Goal: Task Accomplishment & Management: Complete application form

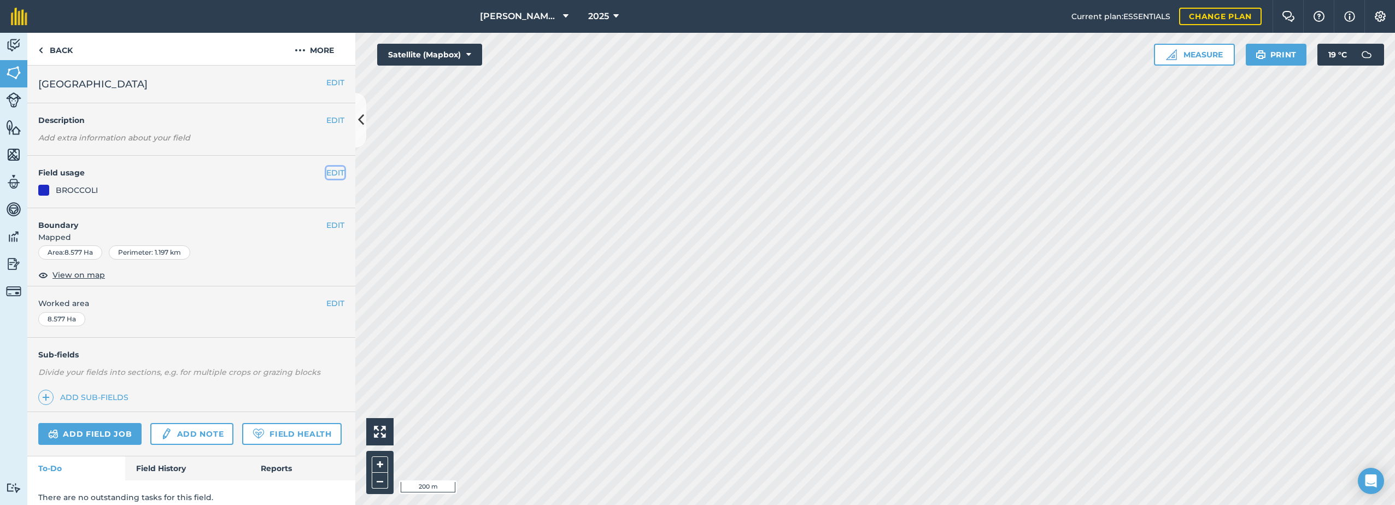
click at [333, 172] on button "EDIT" at bounding box center [335, 173] width 18 height 12
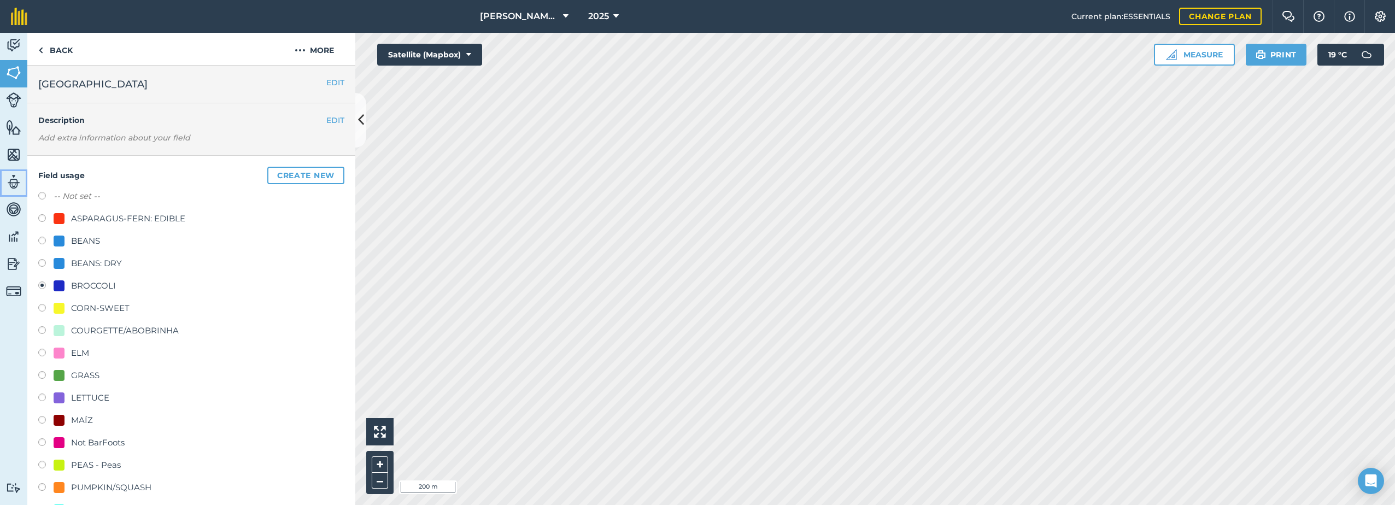
click at [14, 182] on img at bounding box center [13, 182] width 15 height 16
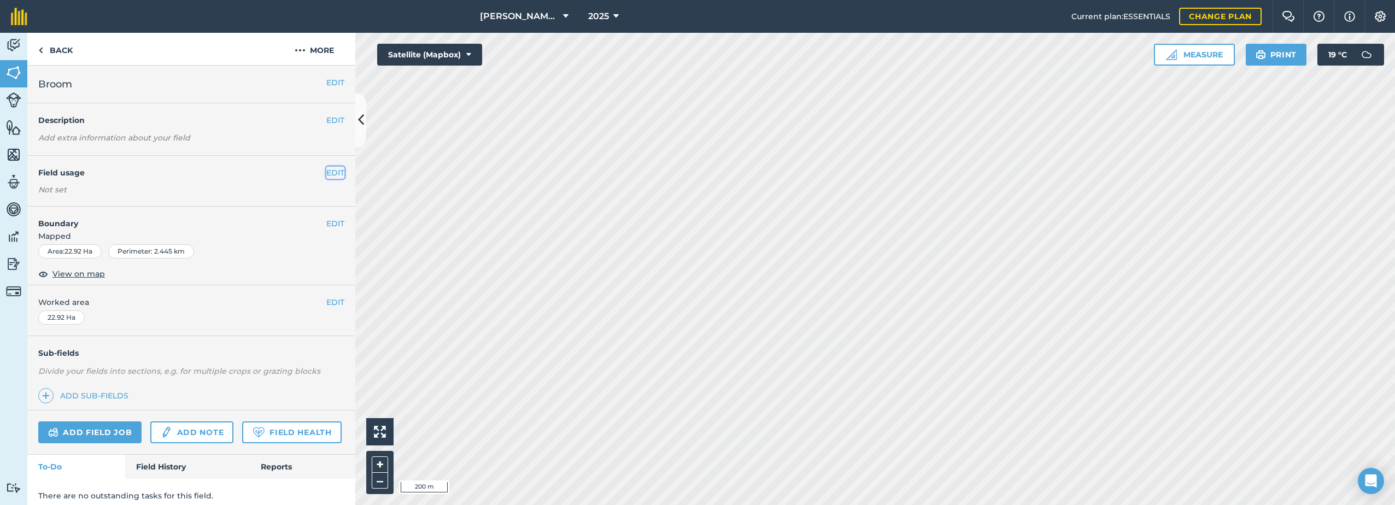
click at [326, 171] on button "EDIT" at bounding box center [335, 173] width 18 height 12
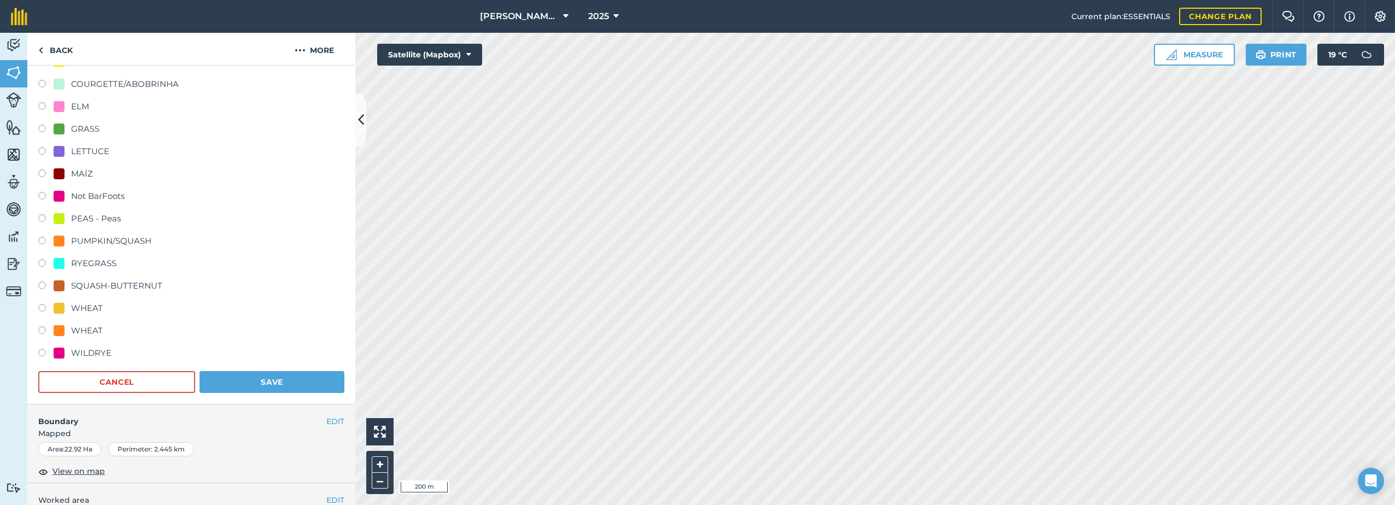
scroll to position [164, 0]
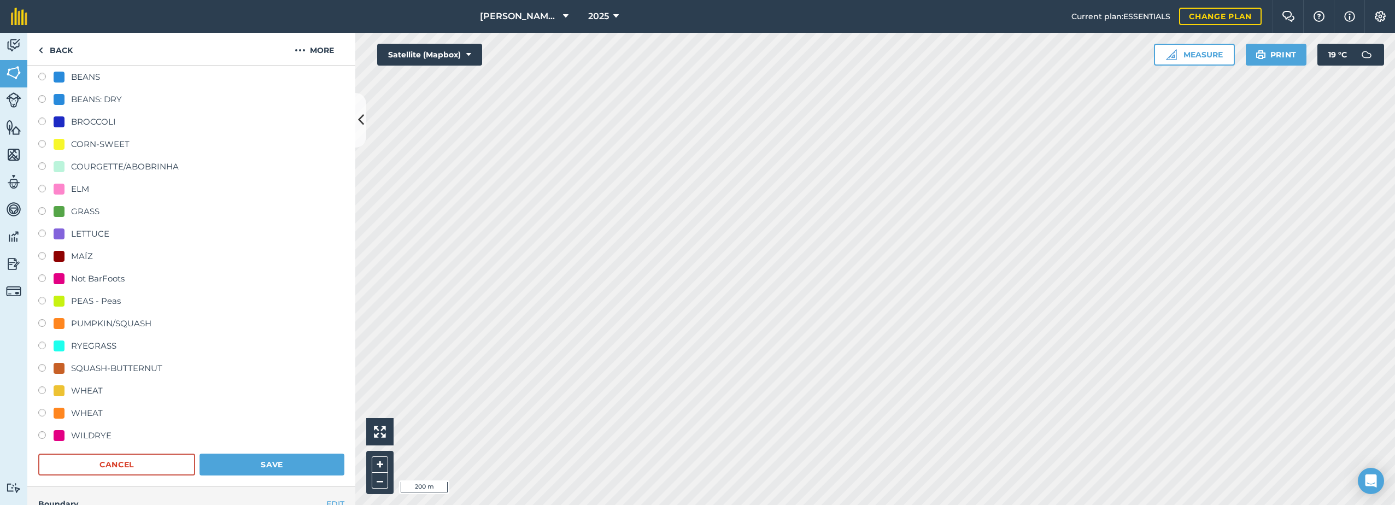
click at [81, 302] on div "PEAS - Peas" at bounding box center [96, 301] width 50 height 13
radio input "true"
radio input "false"
click at [242, 464] on button "Save" at bounding box center [272, 465] width 145 height 22
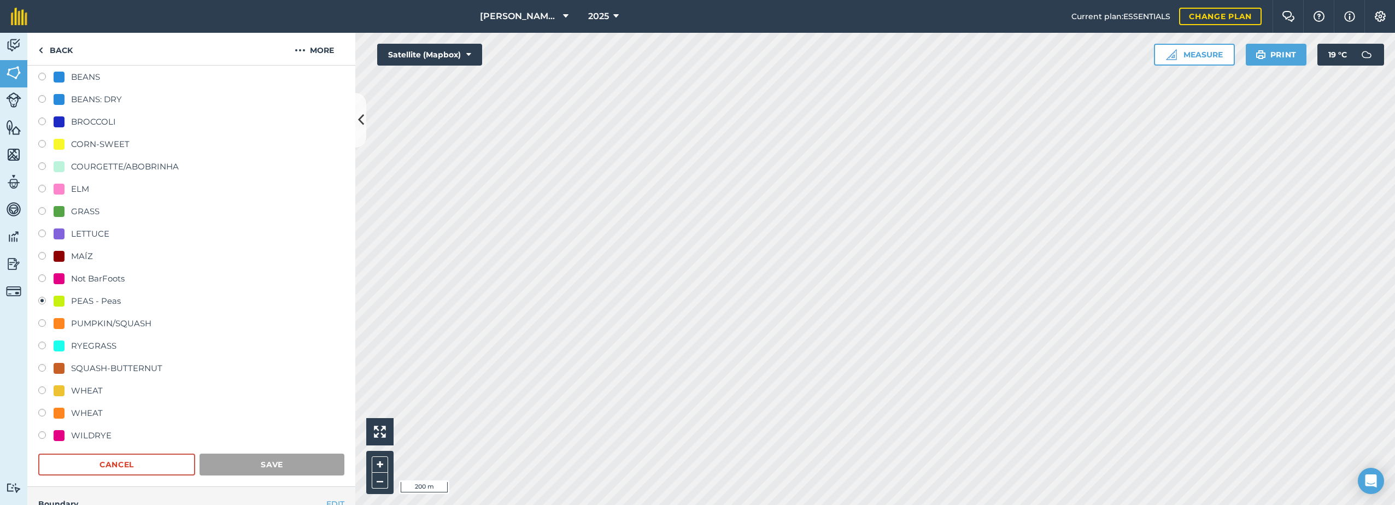
scroll to position [40, 0]
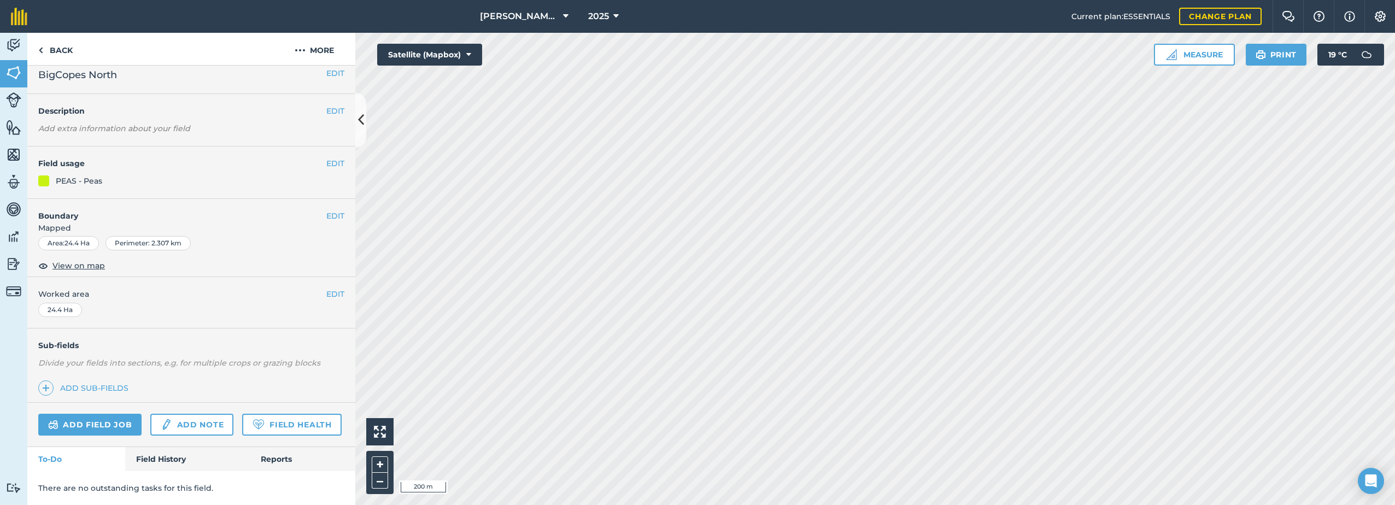
scroll to position [39, 0]
click at [326, 157] on button "EDIT" at bounding box center [335, 163] width 18 height 12
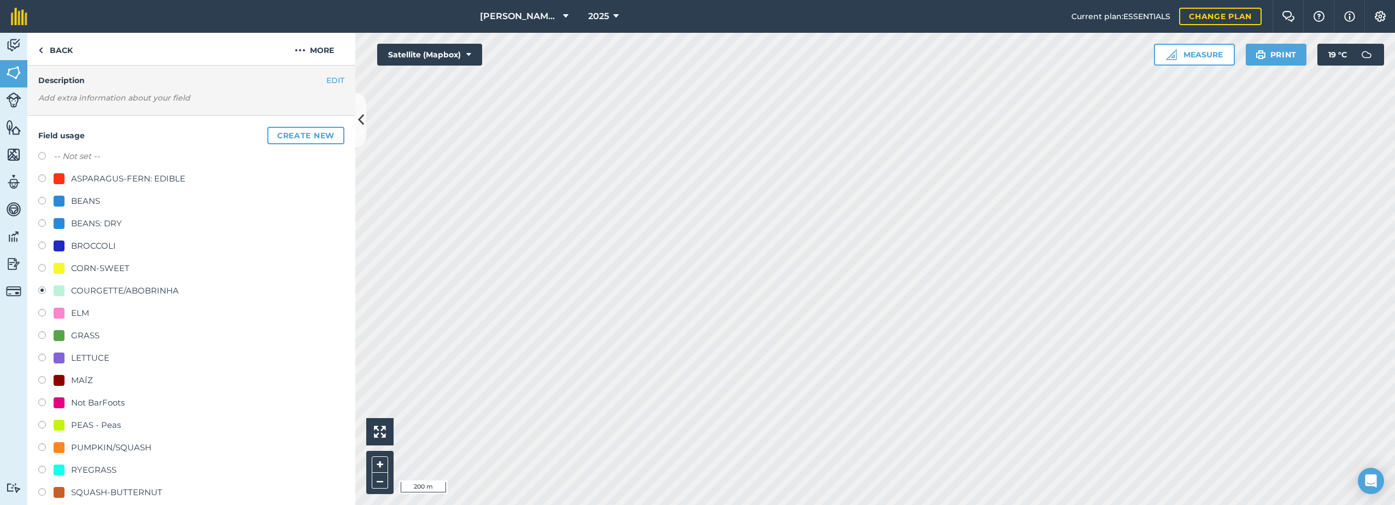
click at [74, 245] on div "BROCCOLI" at bounding box center [93, 245] width 45 height 13
radio input "true"
radio input "false"
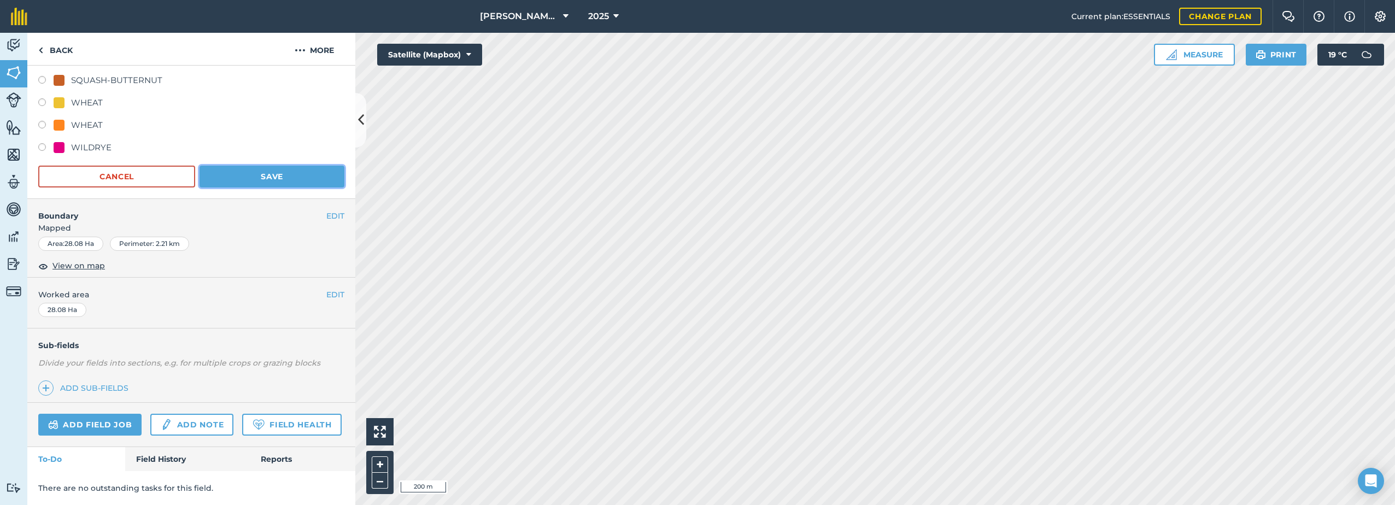
click at [276, 166] on button "Save" at bounding box center [272, 177] width 145 height 22
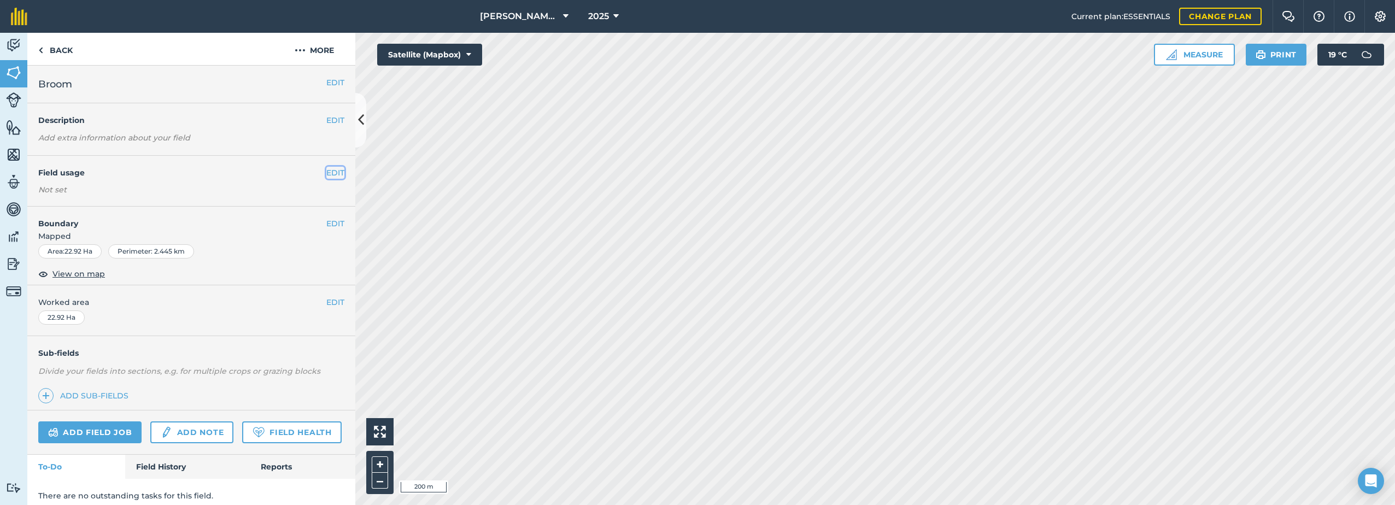
click at [331, 168] on button "EDIT" at bounding box center [335, 173] width 18 height 12
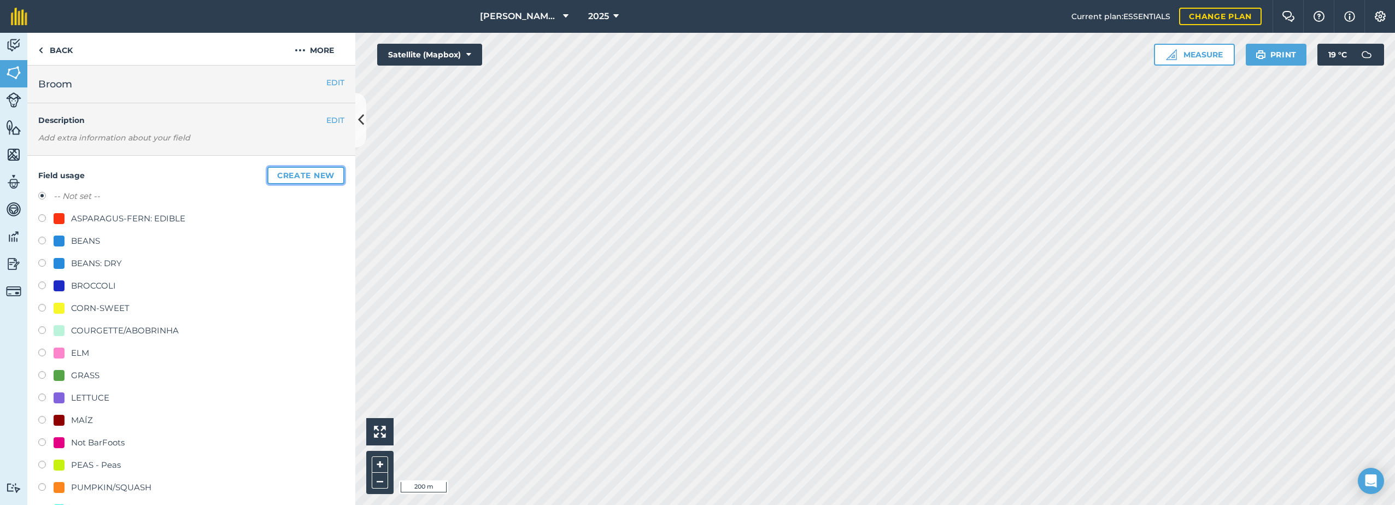
click at [286, 177] on button "Create new" at bounding box center [305, 175] width 77 height 17
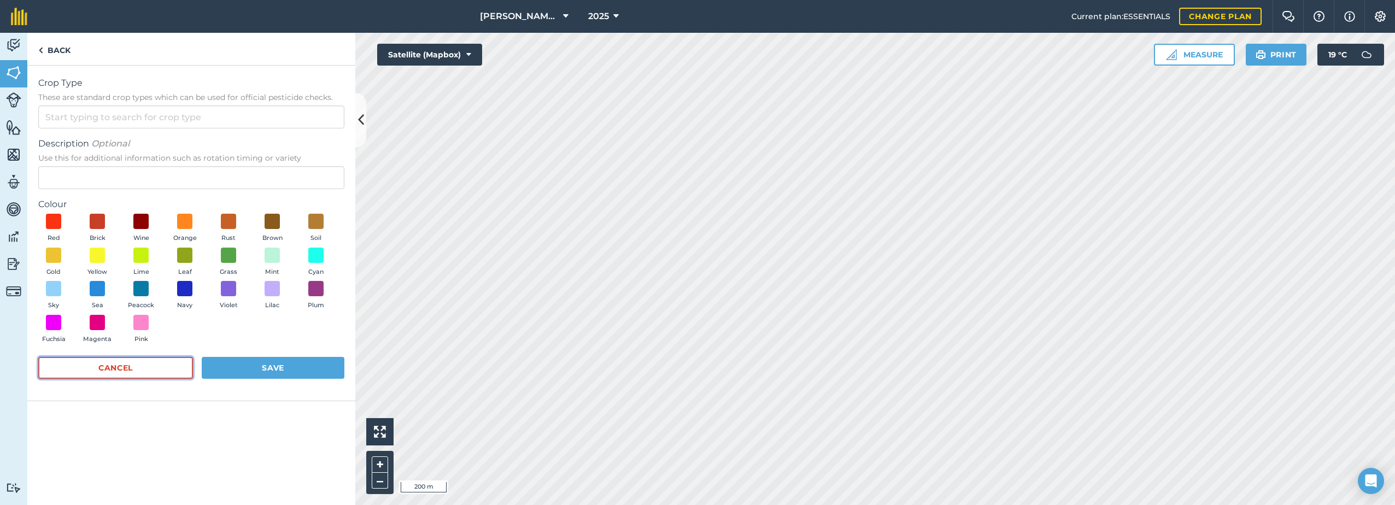
click at [156, 376] on button "Cancel" at bounding box center [115, 368] width 155 height 22
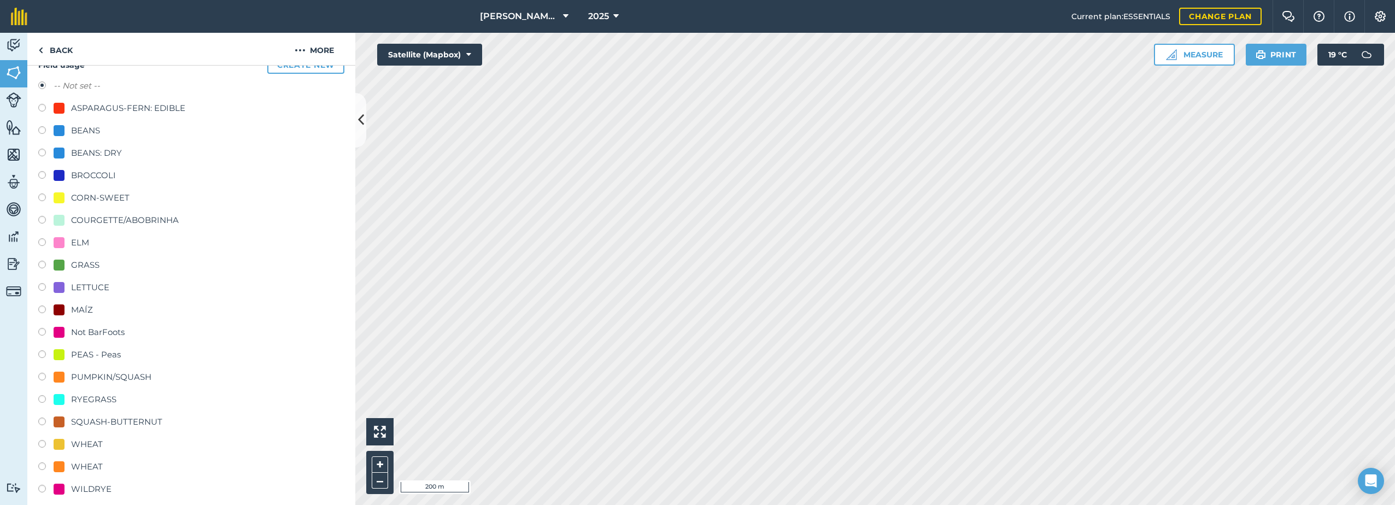
scroll to position [164, 0]
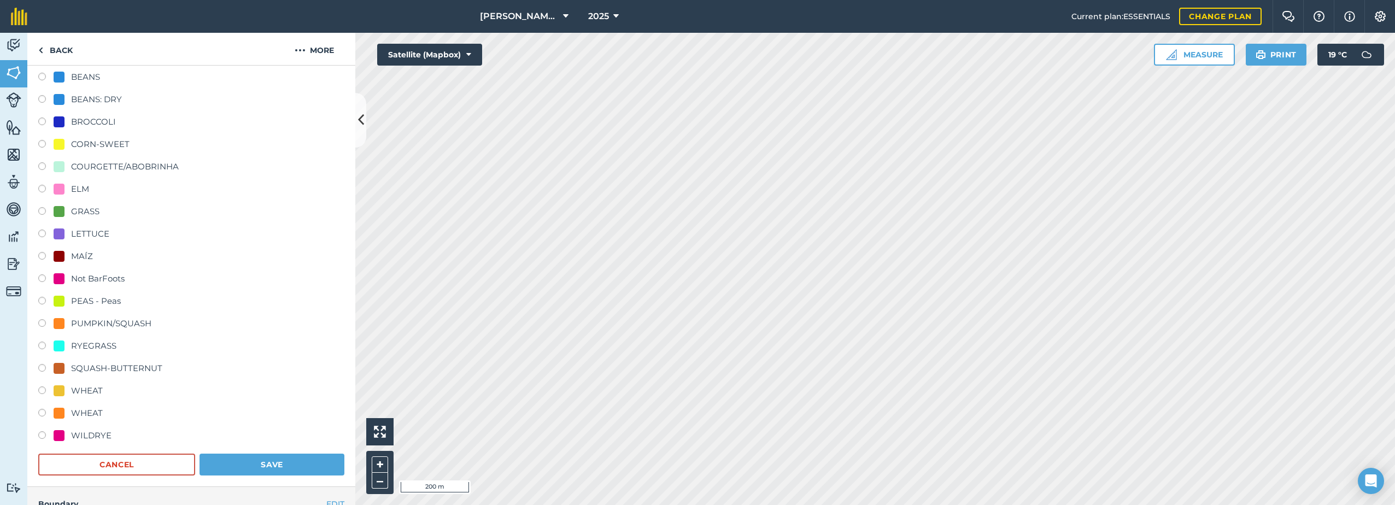
click at [83, 237] on div "LETTUCE" at bounding box center [90, 233] width 38 height 13
radio input "true"
radio input "false"
click at [259, 457] on button "Save" at bounding box center [272, 465] width 145 height 22
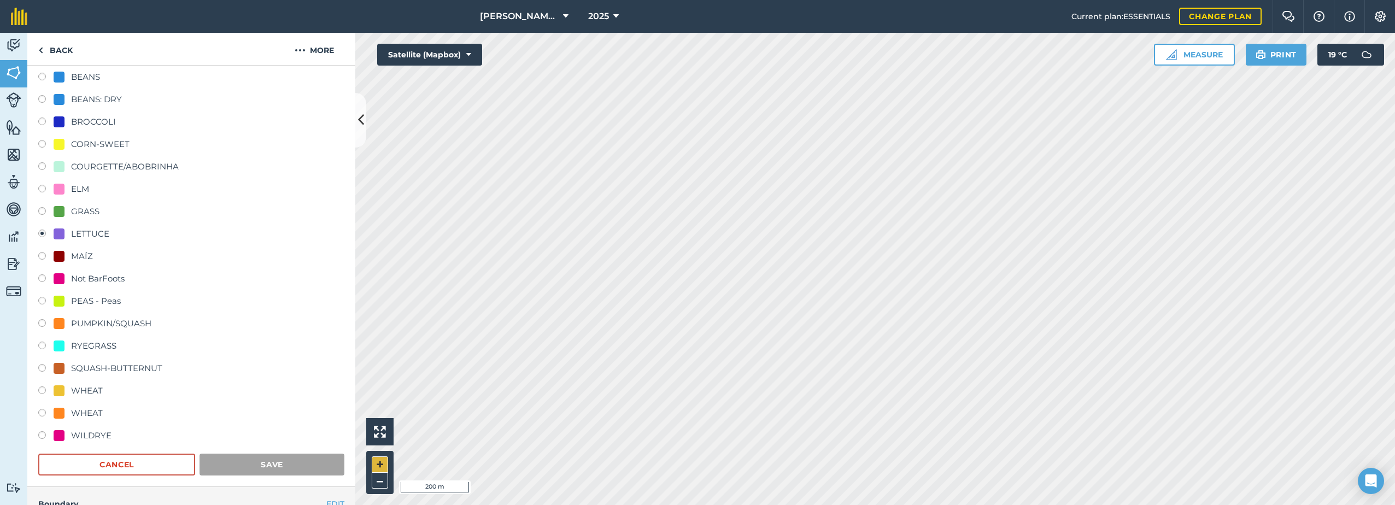
scroll to position [40, 0]
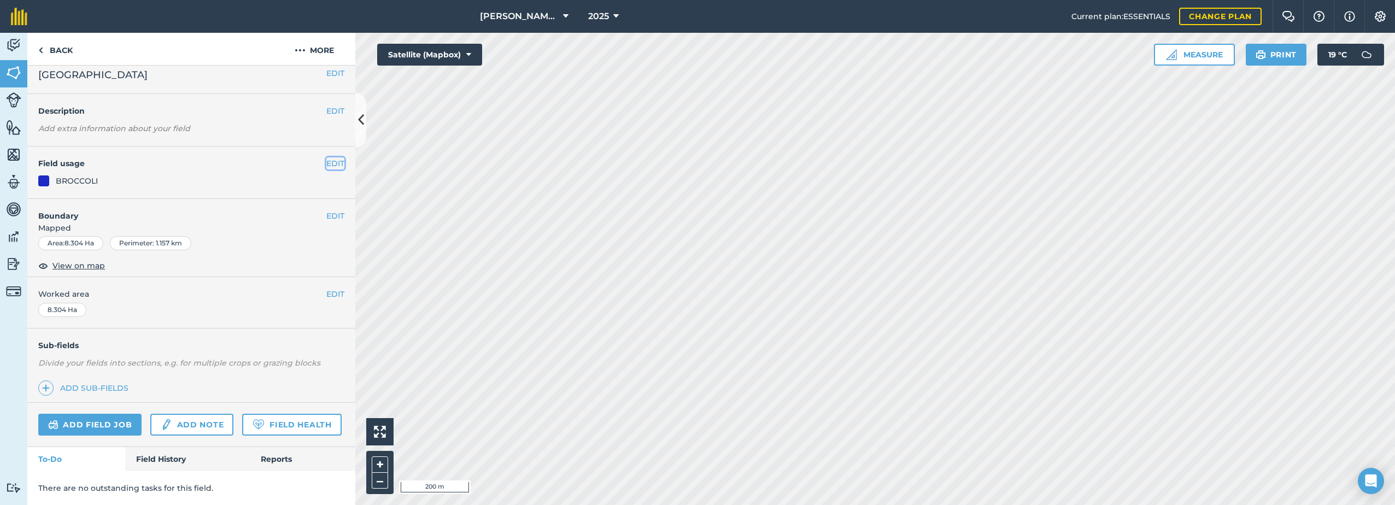
click at [330, 157] on button "EDIT" at bounding box center [335, 163] width 18 height 12
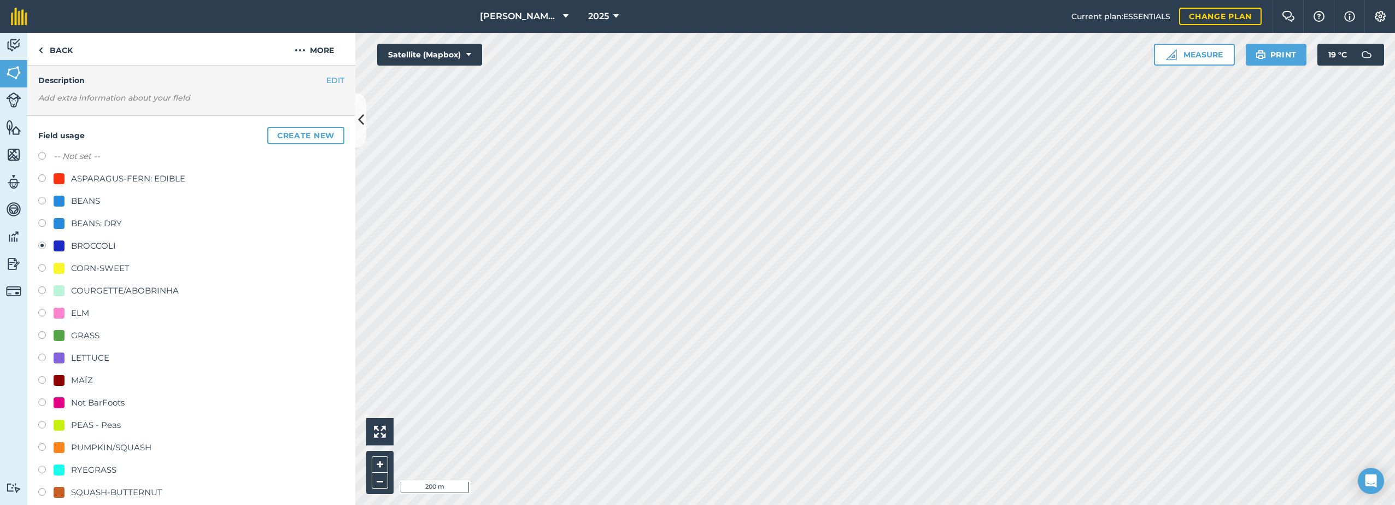
click at [101, 361] on div "LETTUCE" at bounding box center [90, 358] width 38 height 13
radio input "true"
radio input "false"
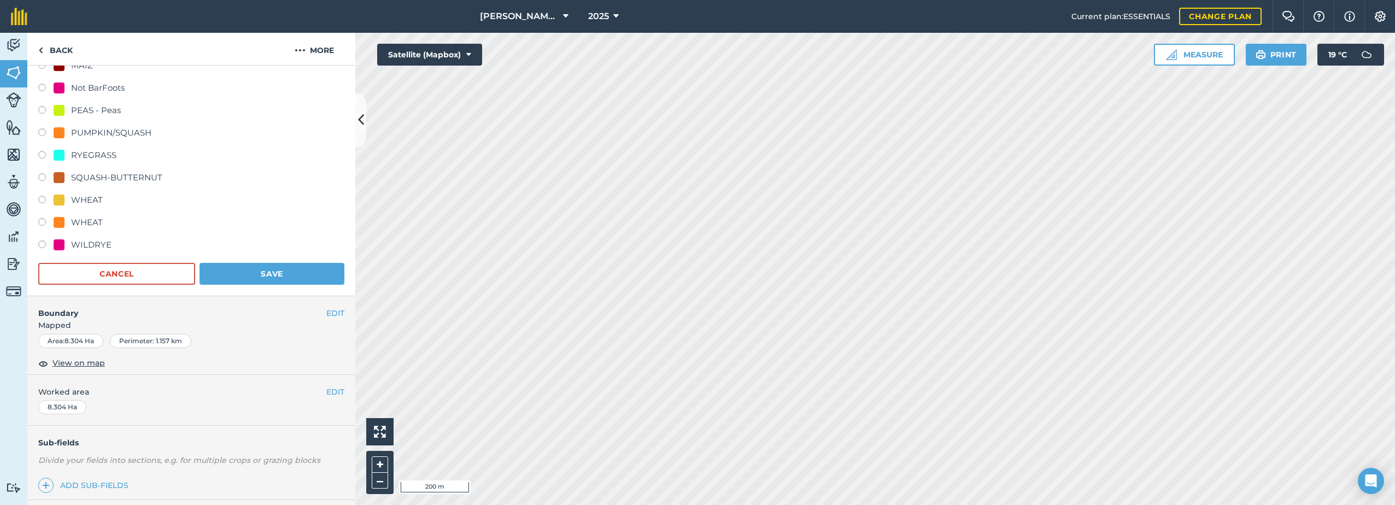
scroll to position [368, 0]
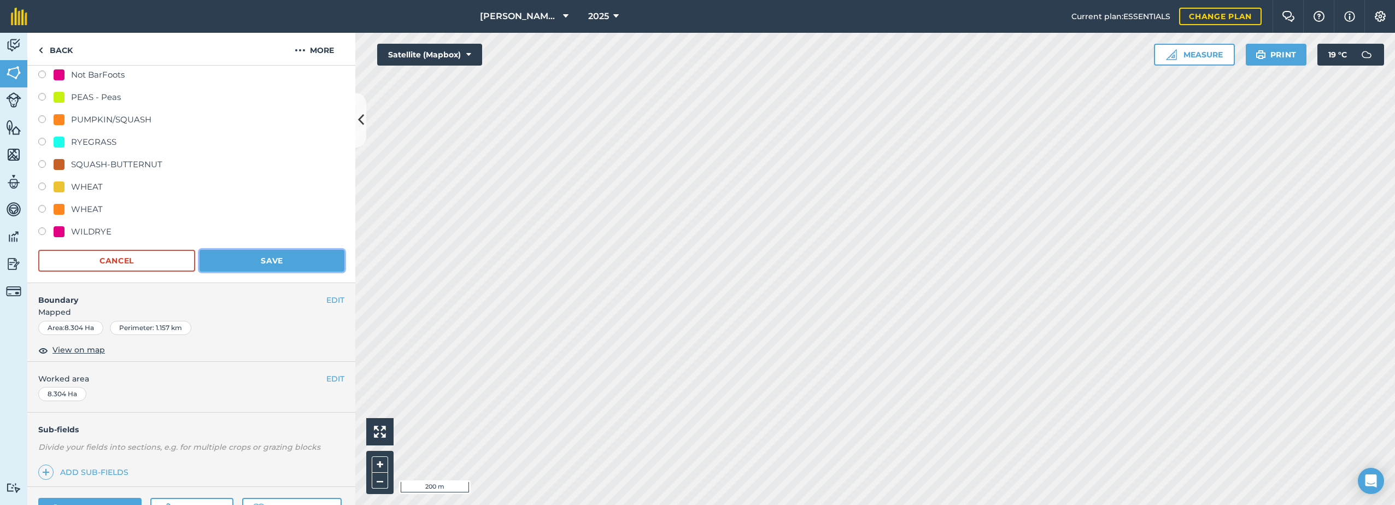
click at [264, 264] on button "Save" at bounding box center [272, 261] width 145 height 22
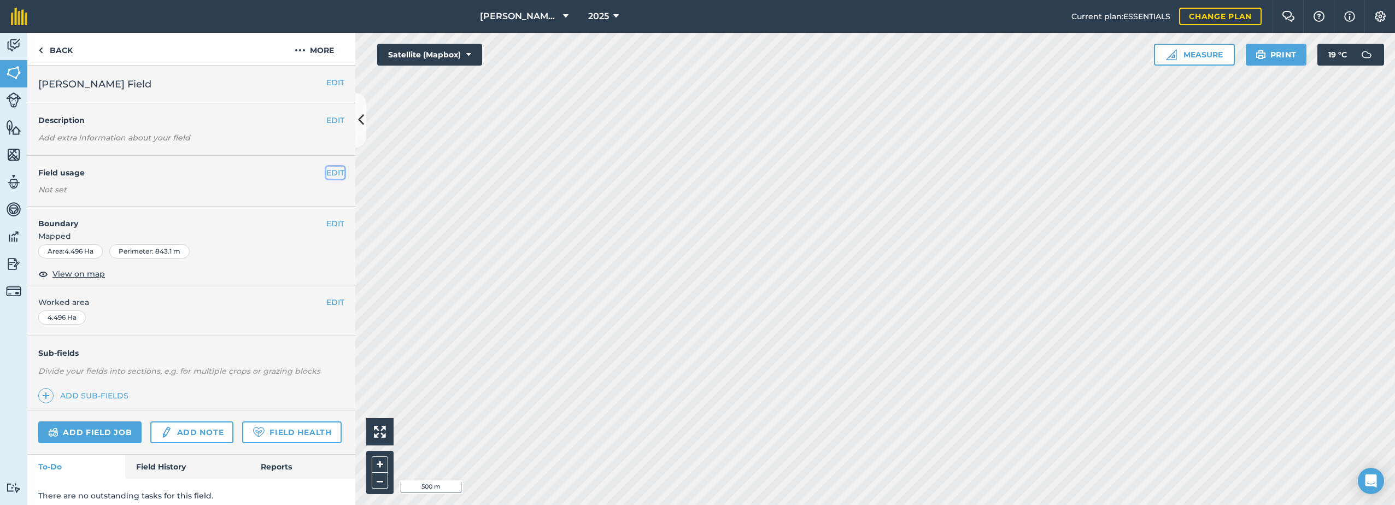
click at [329, 173] on button "EDIT" at bounding box center [335, 173] width 18 height 12
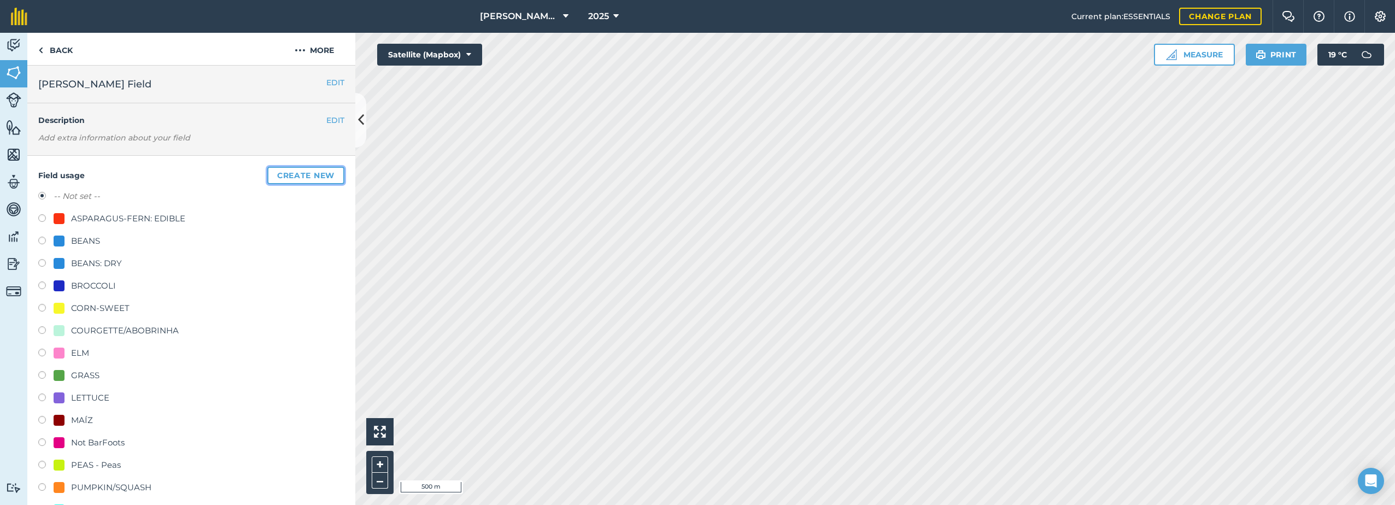
click at [271, 182] on button "Create new" at bounding box center [305, 175] width 77 height 17
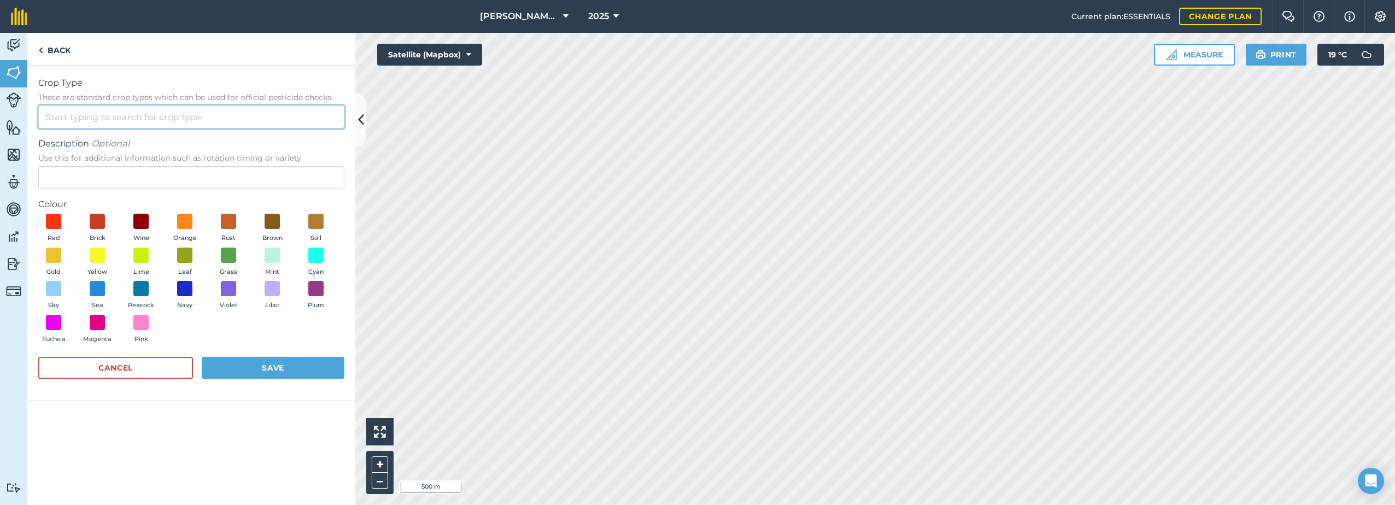
click at [137, 115] on input "Crop Type These are standard crop types which can be used for official pesticid…" at bounding box center [191, 117] width 306 height 23
type input "n"
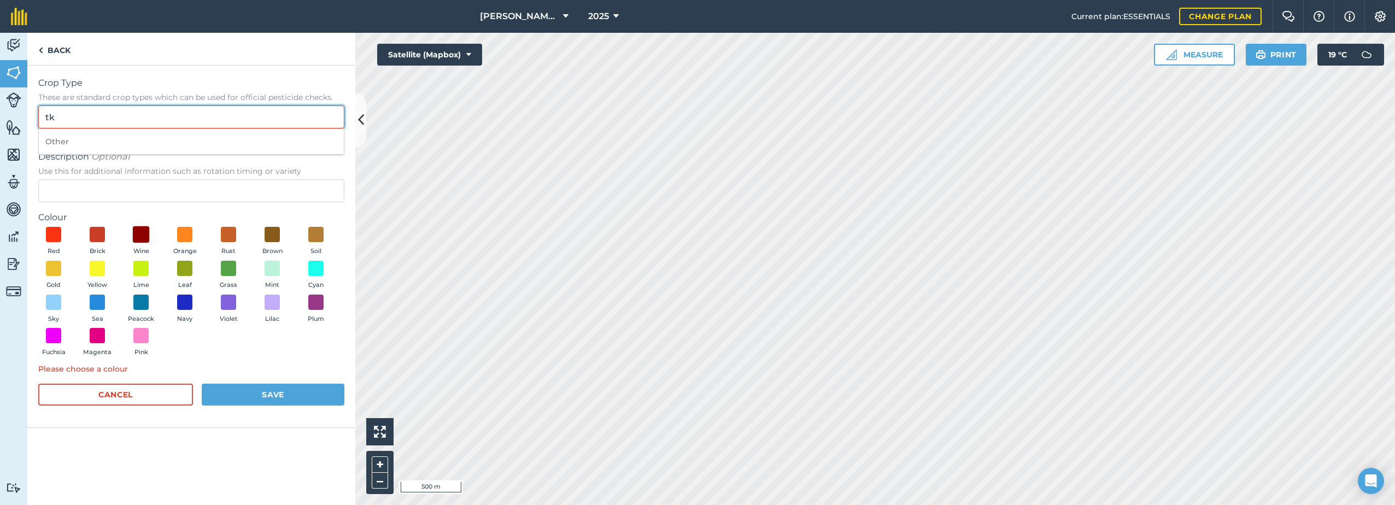
type input "t"
type input "c"
click at [80, 190] on input "Description Optional Use this for additional information such as rotation timin…" at bounding box center [191, 190] width 306 height 23
type input "TBA"
click at [60, 338] on span at bounding box center [53, 335] width 17 height 17
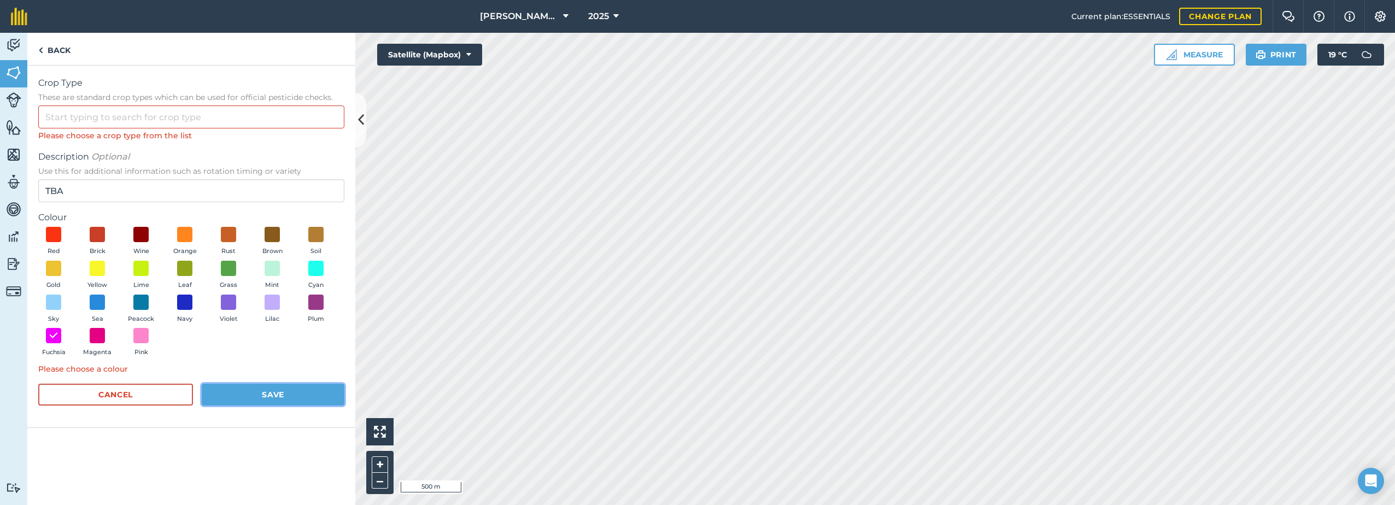
click at [248, 393] on button "Save" at bounding box center [273, 395] width 143 height 22
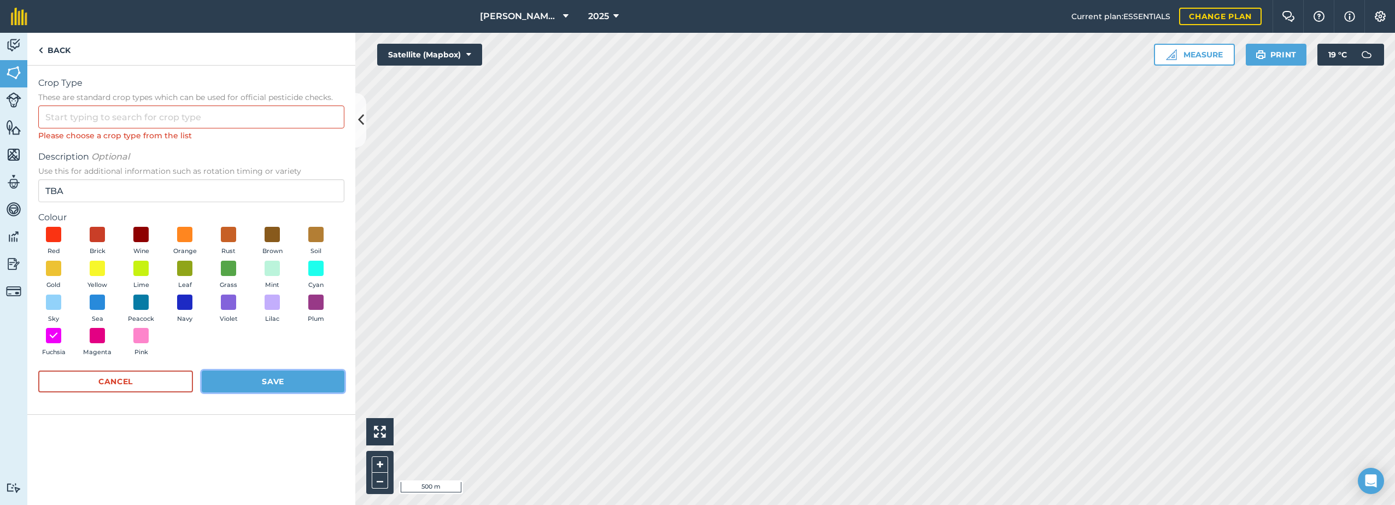
click at [256, 383] on button "Save" at bounding box center [273, 382] width 143 height 22
click at [54, 113] on input "Crop Type These are standard crop types which can be used for official pesticid…" at bounding box center [191, 117] width 306 height 23
click at [63, 143] on li "Other" at bounding box center [191, 142] width 305 height 26
type input "Other"
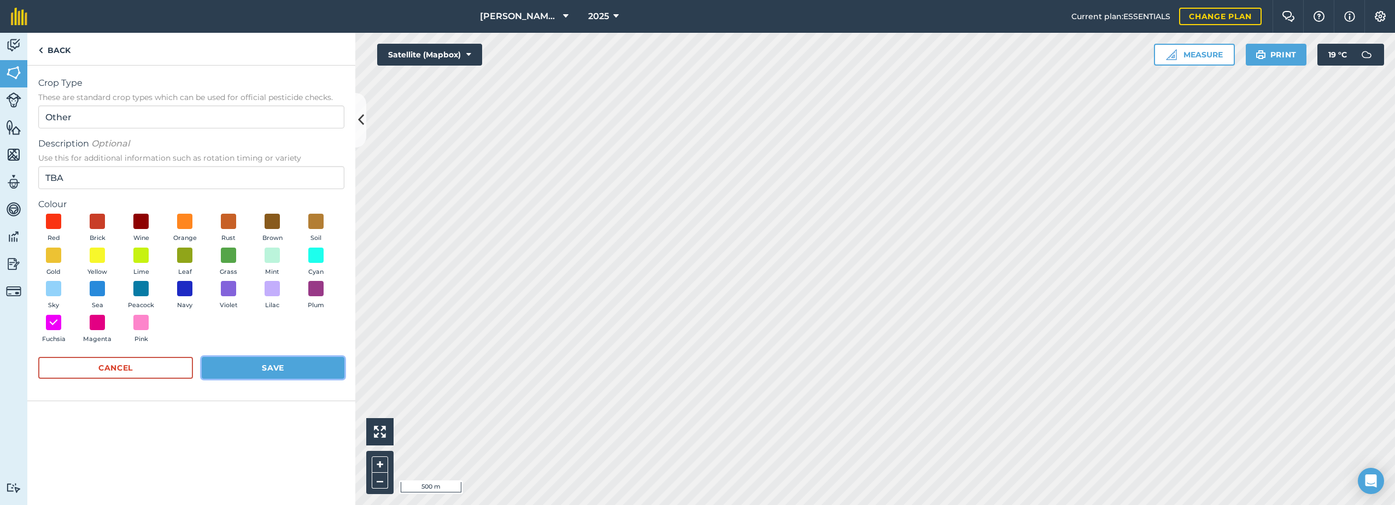
click at [252, 367] on button "Save" at bounding box center [273, 368] width 143 height 22
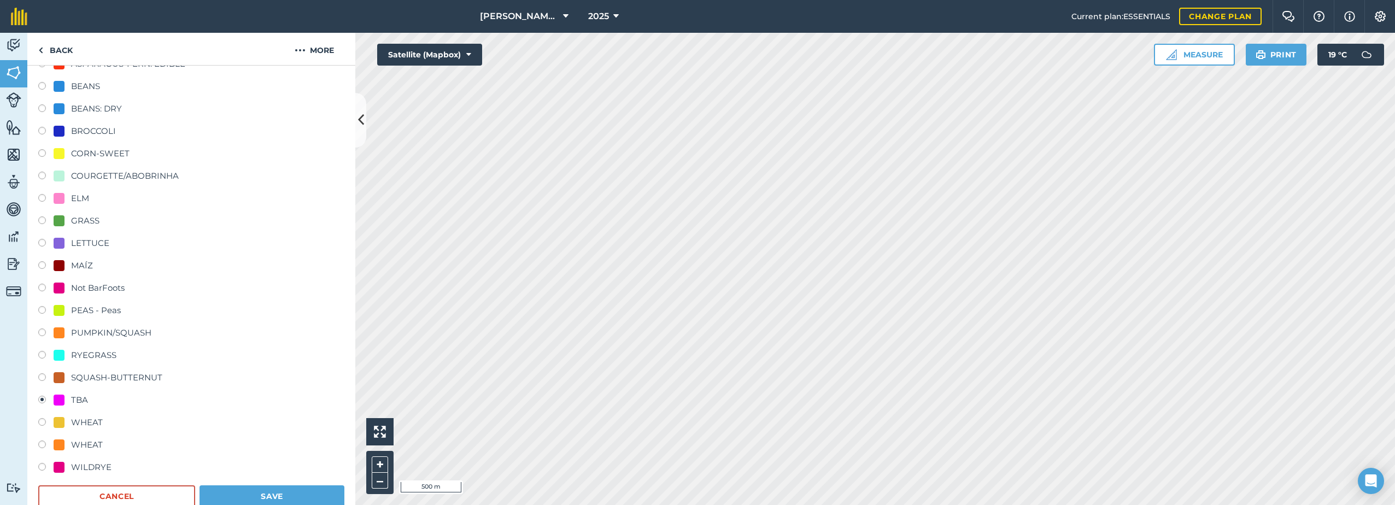
scroll to position [164, 0]
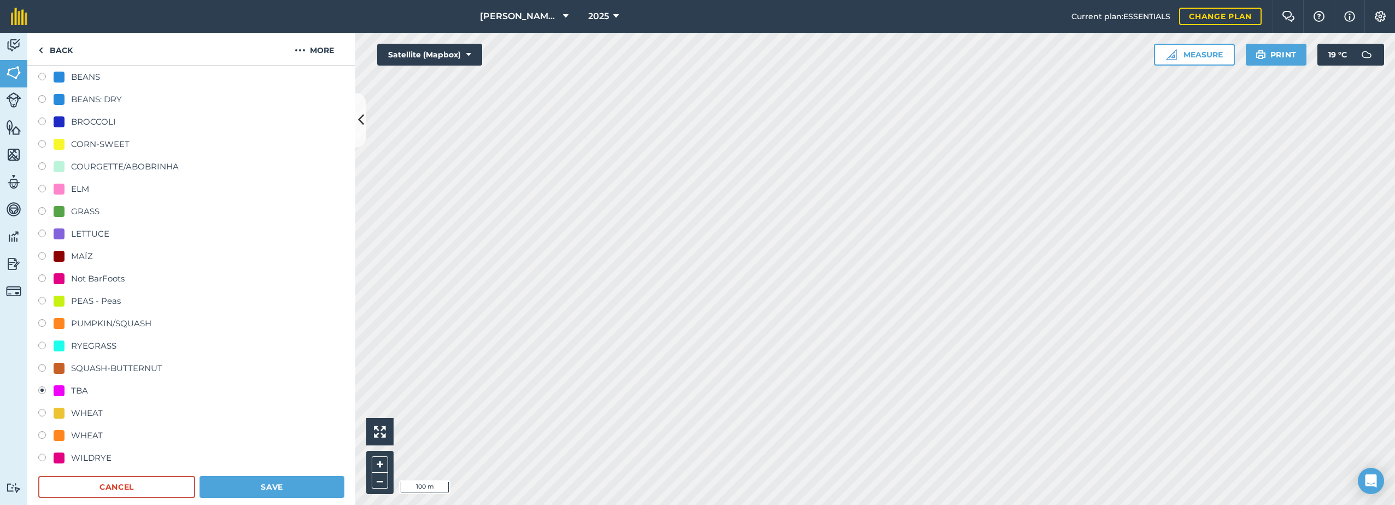
click at [72, 387] on div "TBA" at bounding box center [79, 390] width 17 height 13
click at [260, 489] on button "Save" at bounding box center [272, 487] width 145 height 22
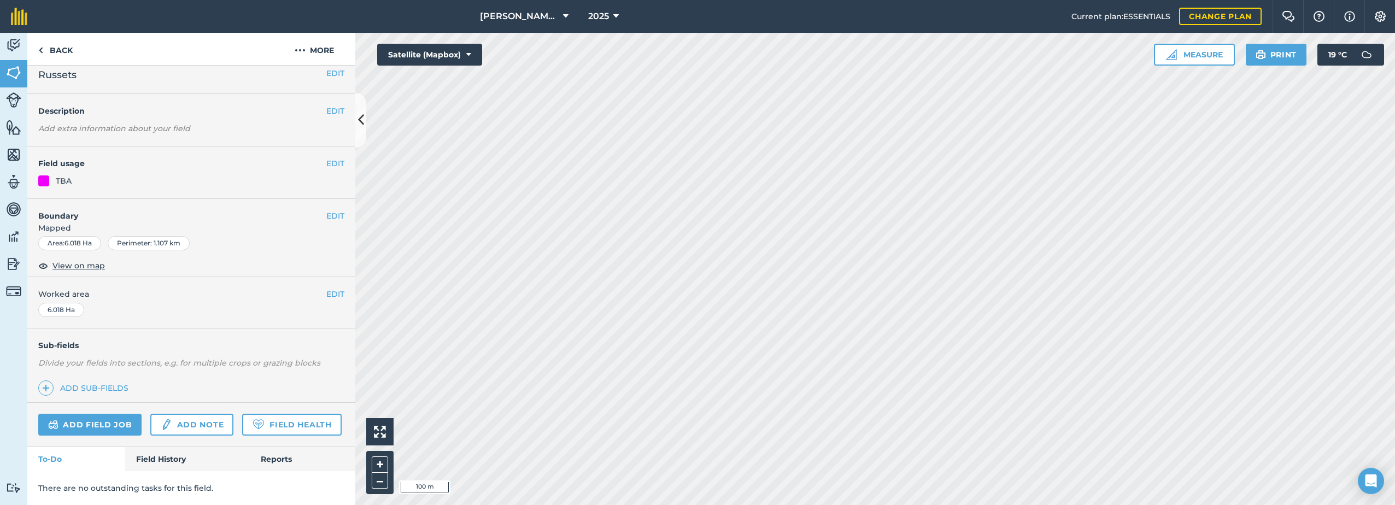
scroll to position [40, 0]
click at [329, 157] on button "EDIT" at bounding box center [335, 163] width 18 height 12
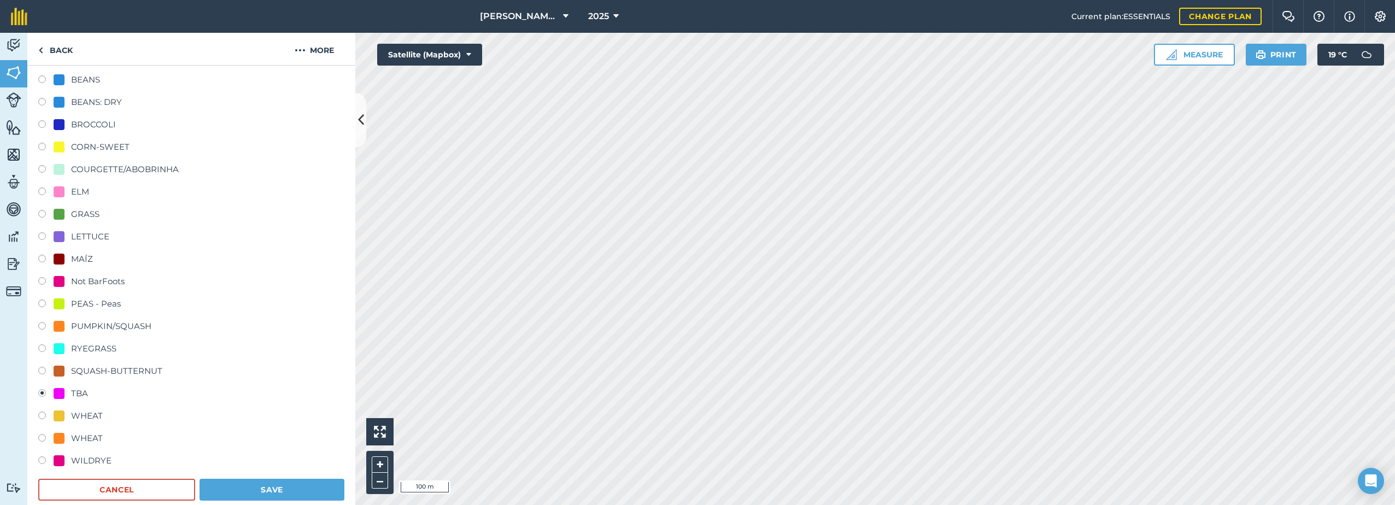
scroll to position [204, 0]
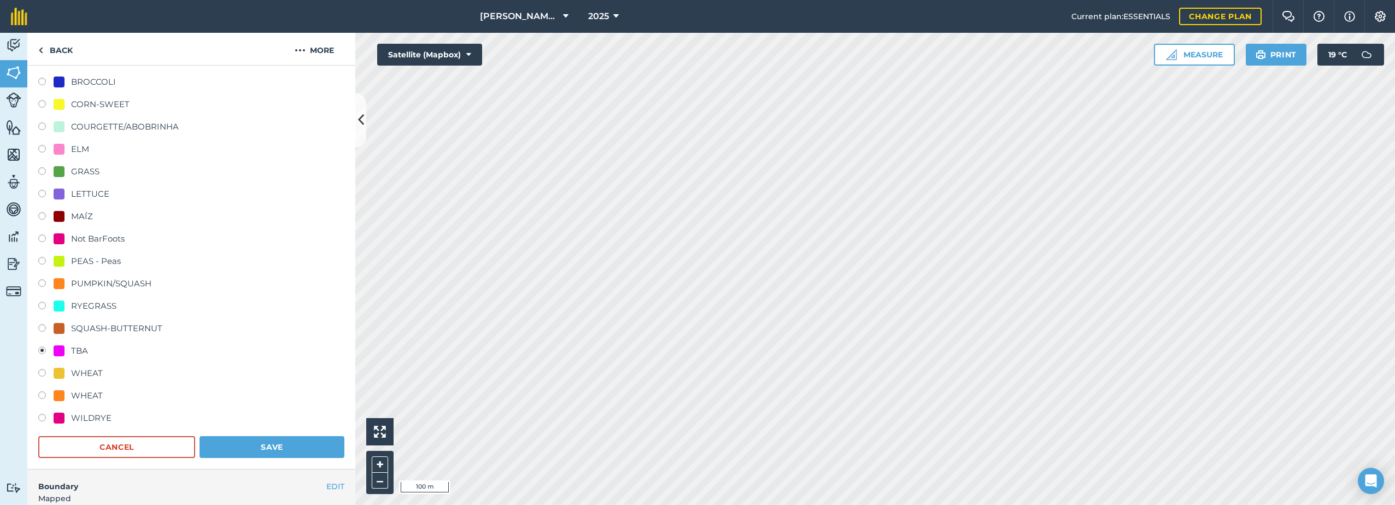
click at [74, 348] on div "TBA" at bounding box center [79, 350] width 17 height 13
click at [246, 447] on button "Save" at bounding box center [272, 447] width 145 height 22
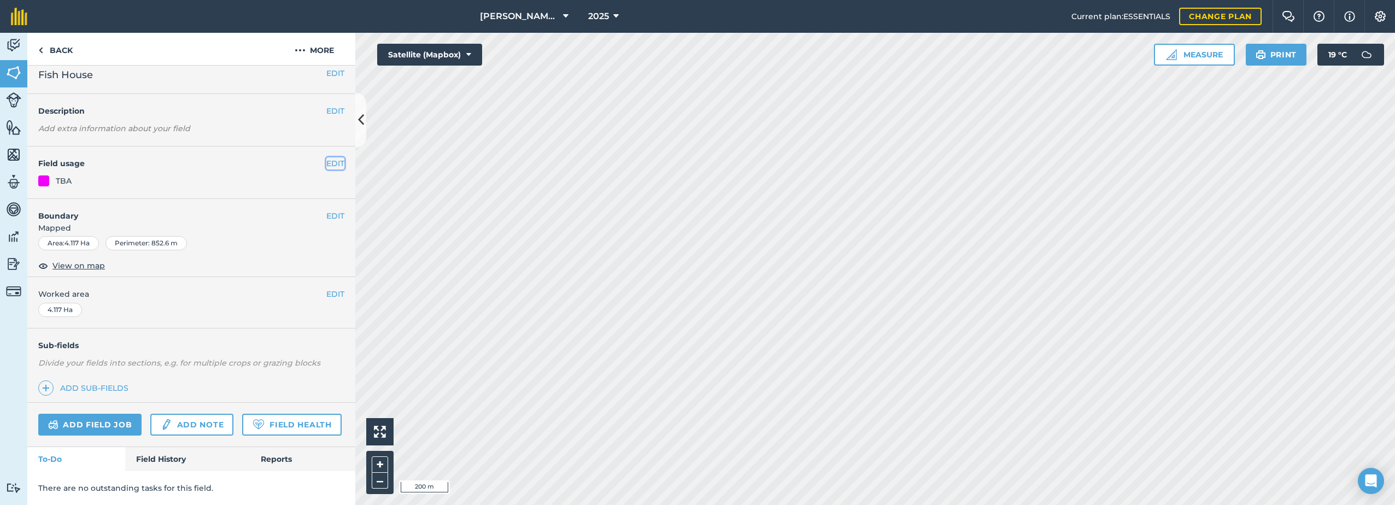
click at [331, 157] on button "EDIT" at bounding box center [335, 163] width 18 height 12
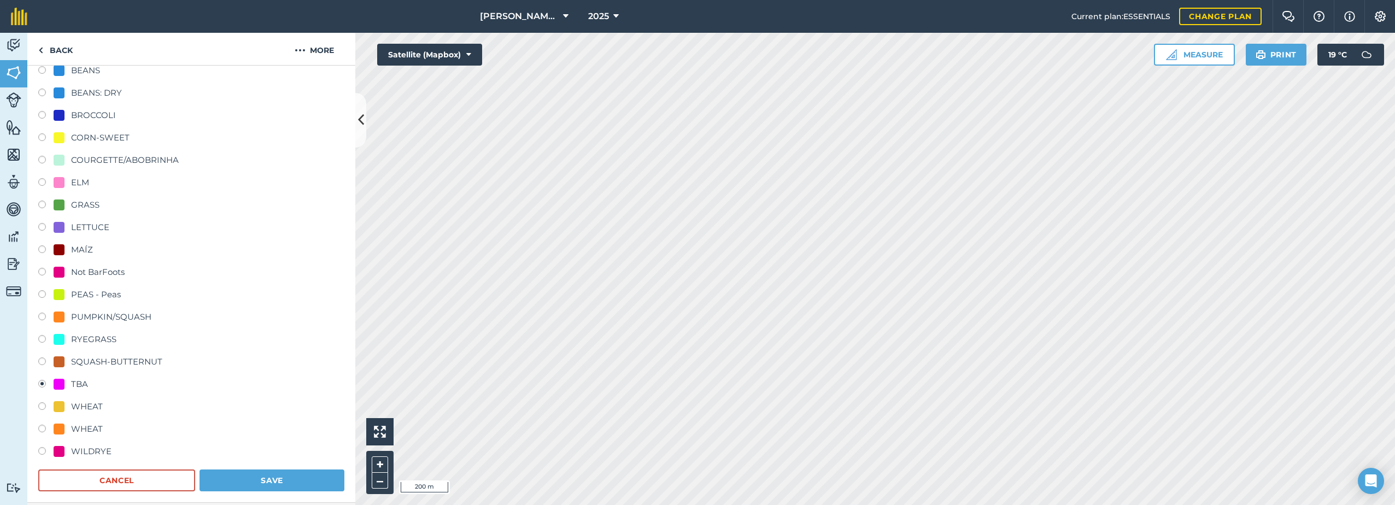
scroll to position [204, 0]
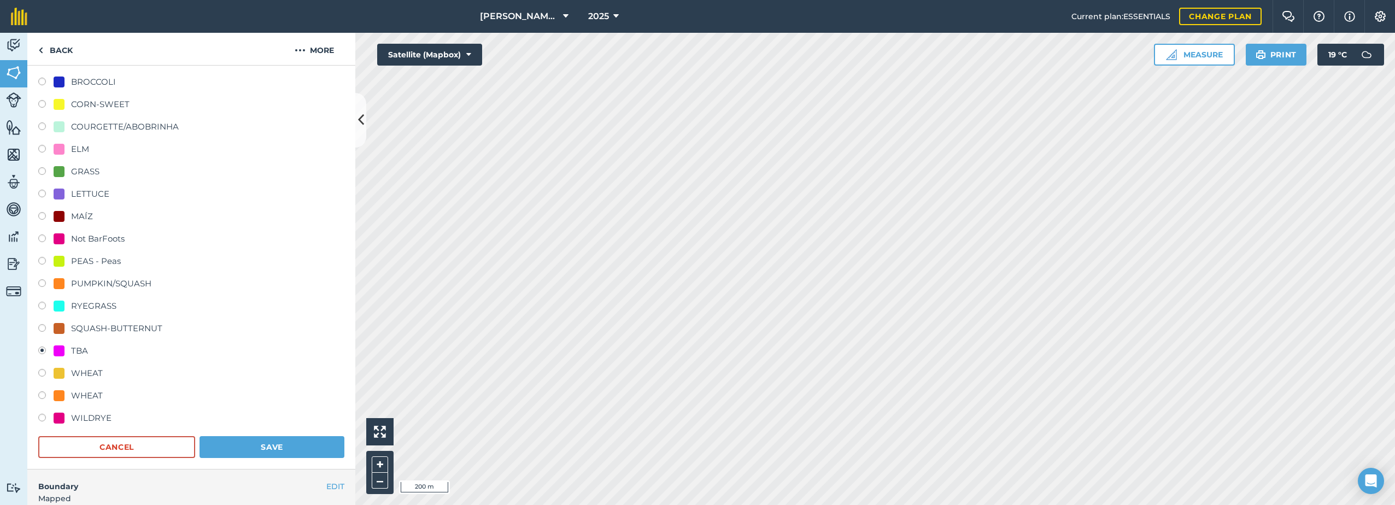
click at [68, 348] on div "TBA" at bounding box center [71, 350] width 34 height 13
click at [260, 439] on button "Save" at bounding box center [272, 447] width 145 height 22
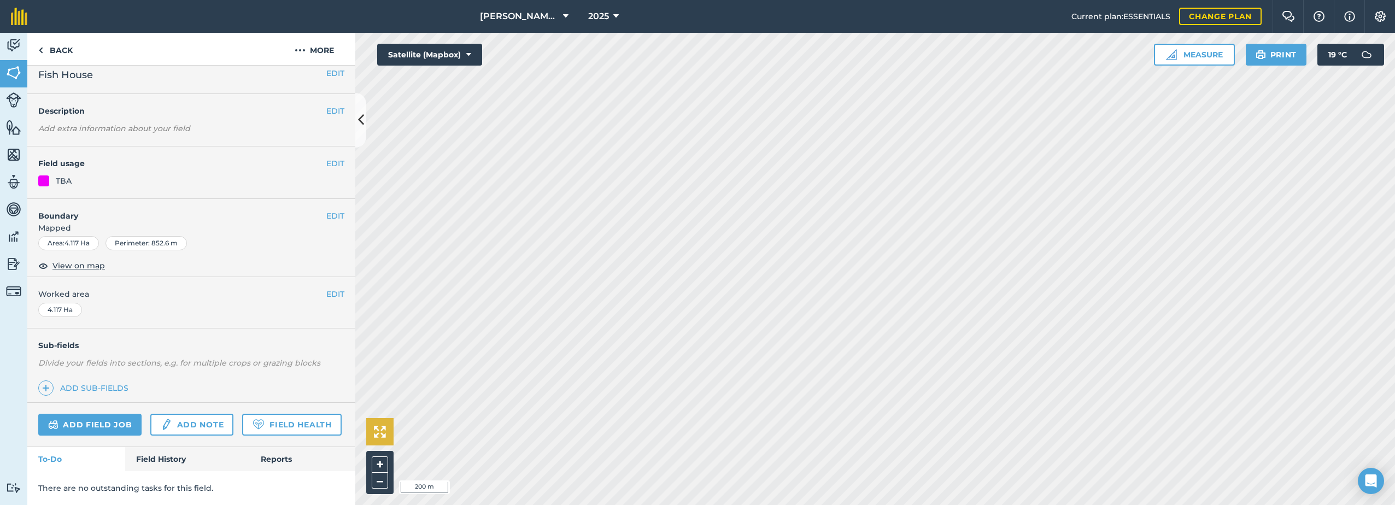
scroll to position [40, 0]
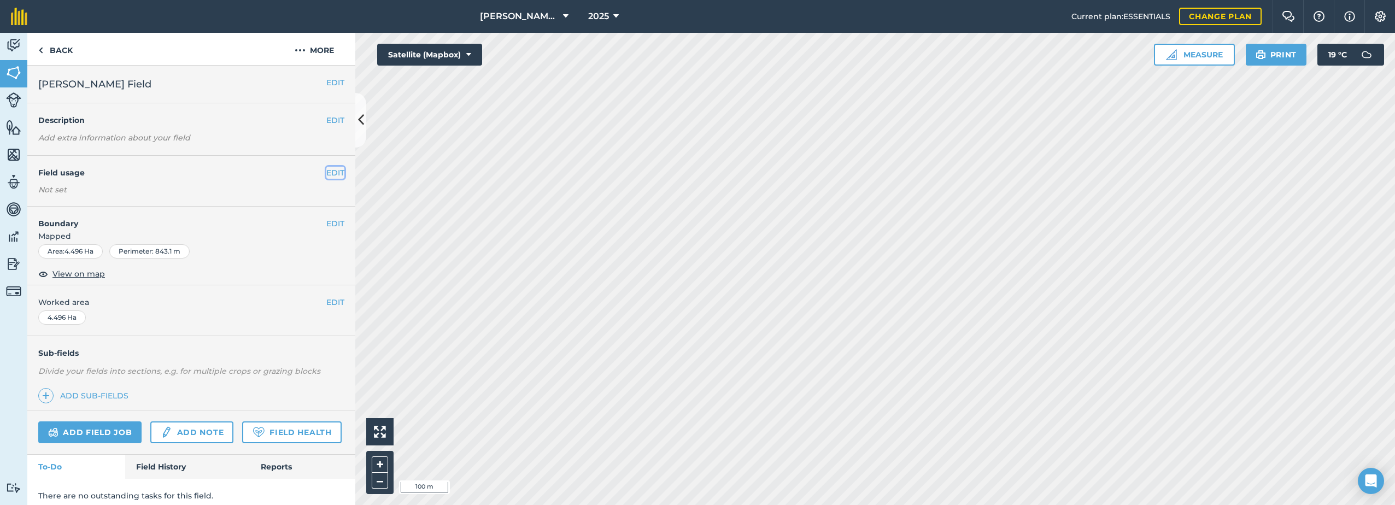
click at [332, 167] on button "EDIT" at bounding box center [335, 173] width 18 height 12
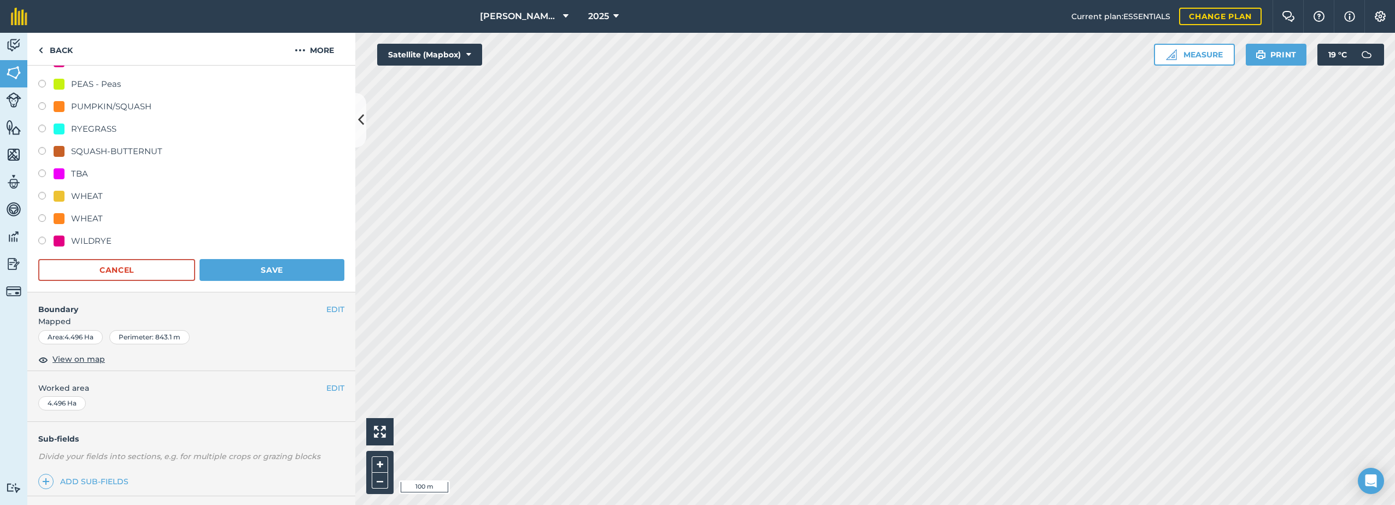
scroll to position [383, 0]
click at [75, 174] on div "TBA" at bounding box center [79, 172] width 17 height 13
radio input "true"
radio input "false"
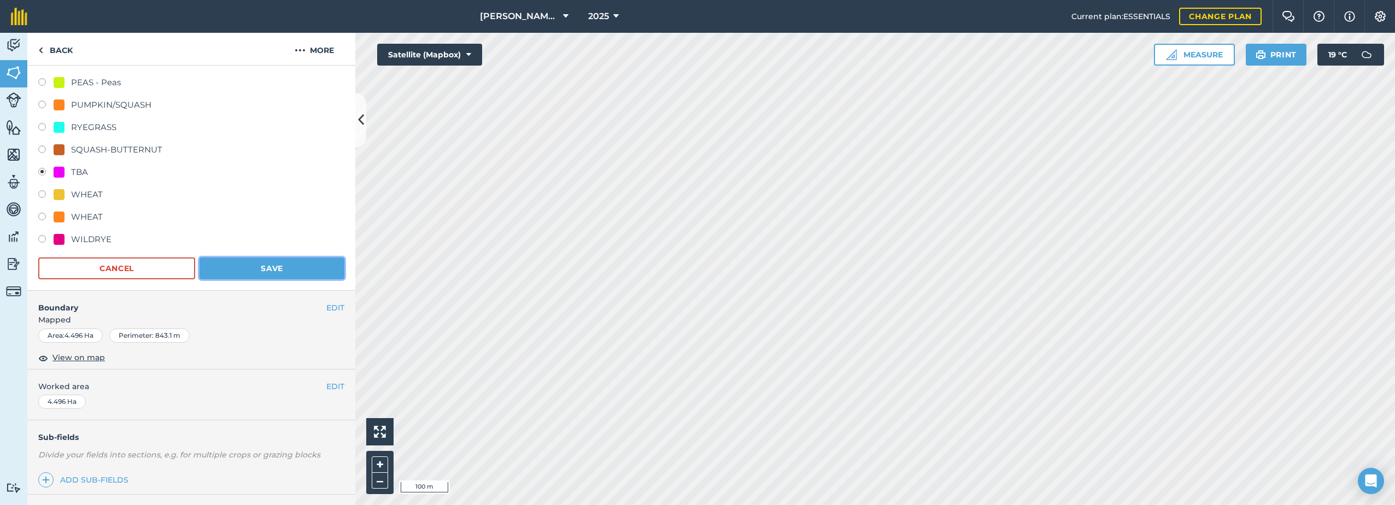
click at [257, 273] on button "Save" at bounding box center [272, 269] width 145 height 22
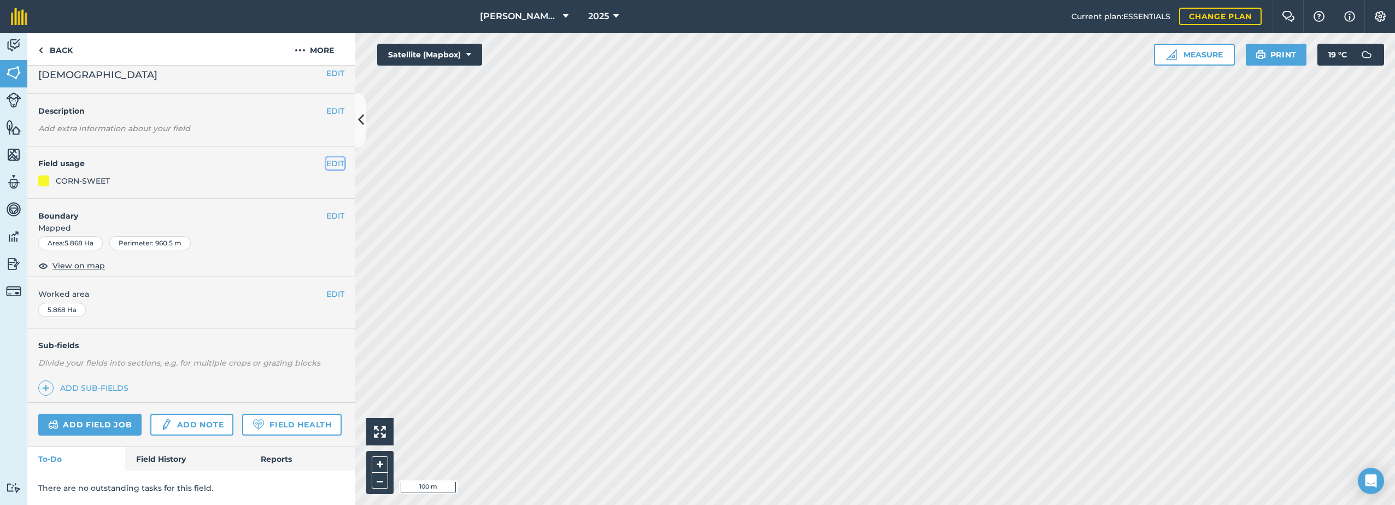
click at [327, 157] on button "EDIT" at bounding box center [335, 163] width 18 height 12
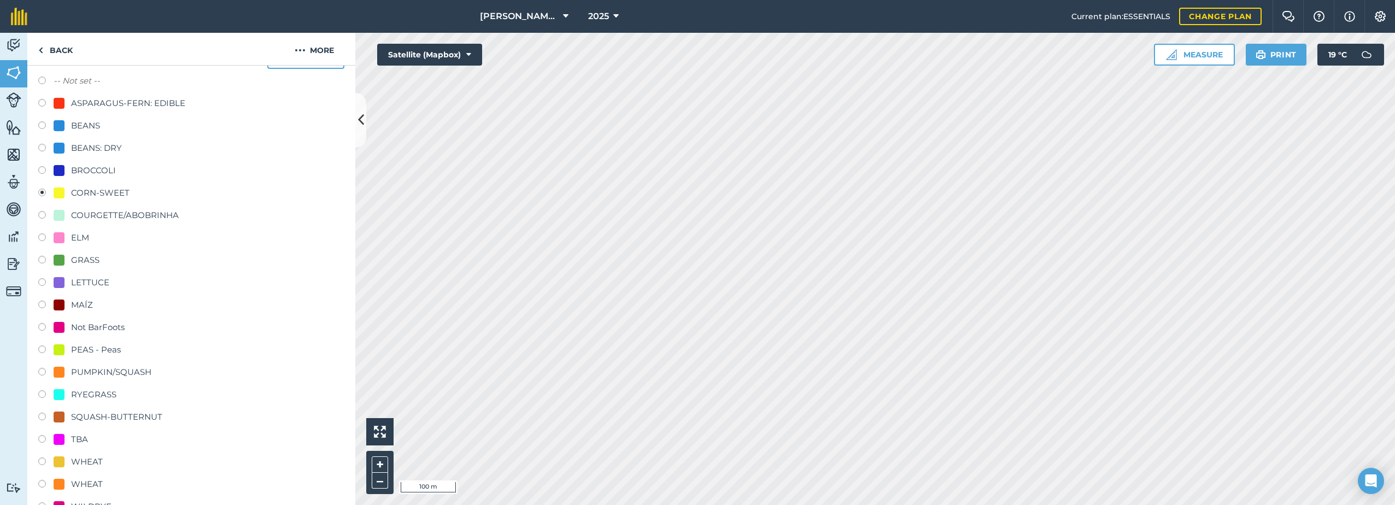
scroll to position [149, 0]
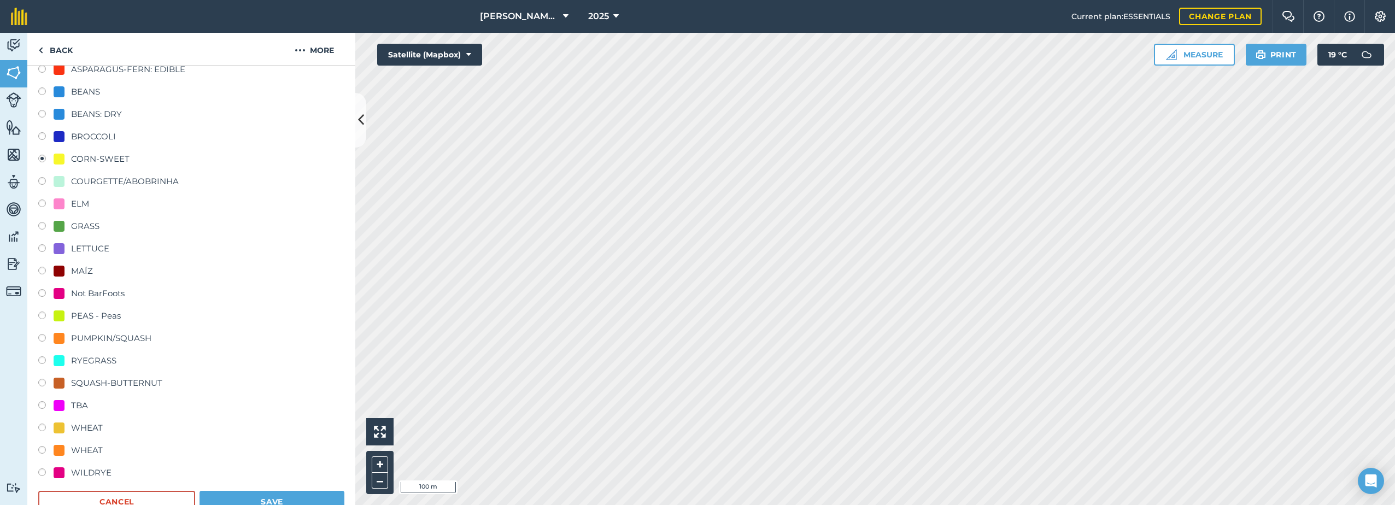
click at [80, 406] on div "TBA" at bounding box center [79, 405] width 17 height 13
radio input "true"
radio input "false"
click at [271, 498] on button "Save" at bounding box center [272, 502] width 145 height 22
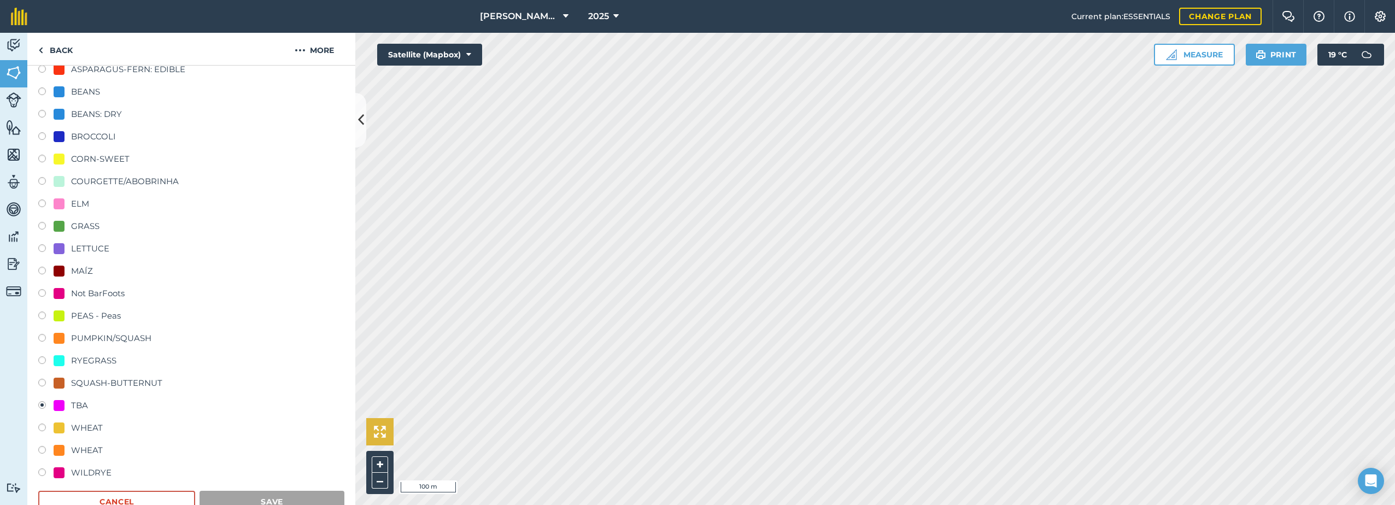
scroll to position [40, 0]
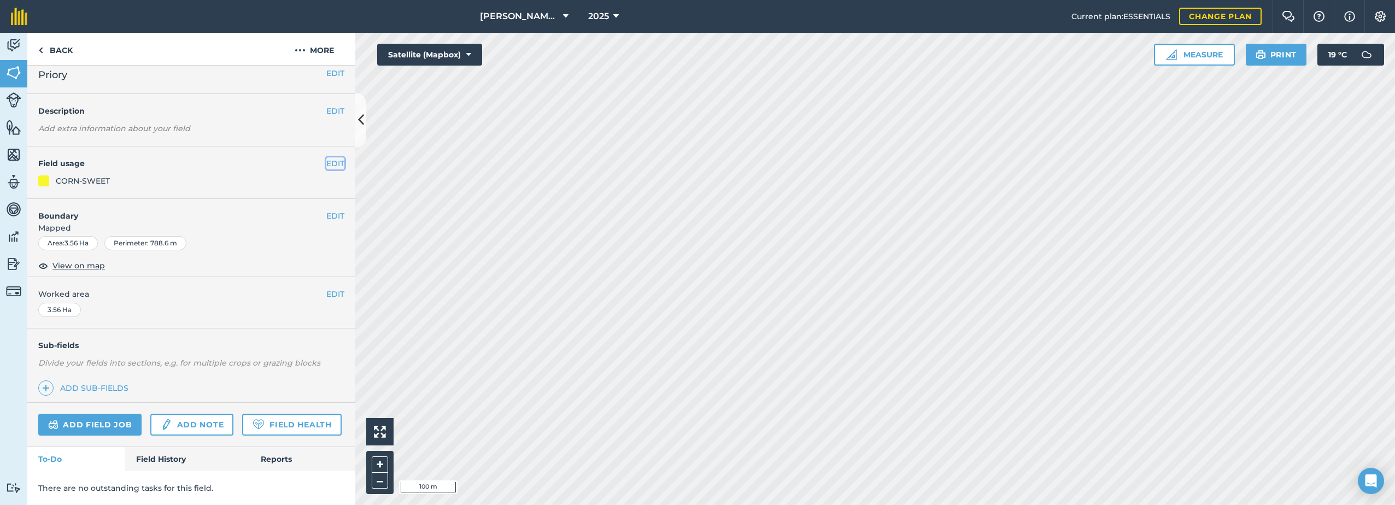
drag, startPoint x: 321, startPoint y: 132, endPoint x: 305, endPoint y: 148, distance: 22.4
click at [326, 157] on button "EDIT" at bounding box center [335, 163] width 18 height 12
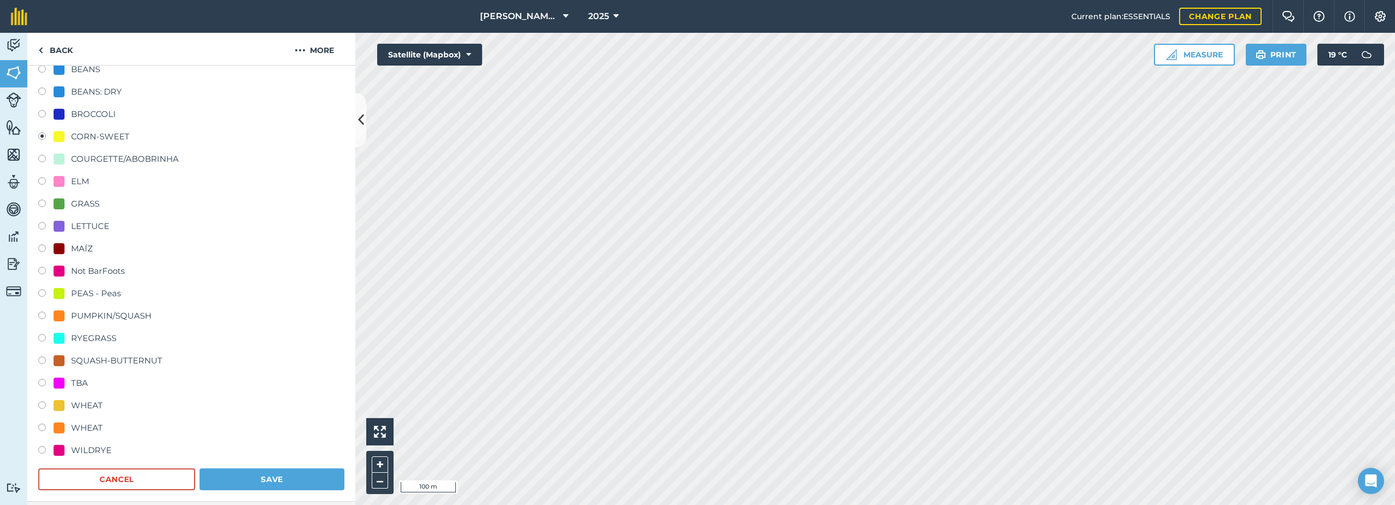
scroll to position [204, 0]
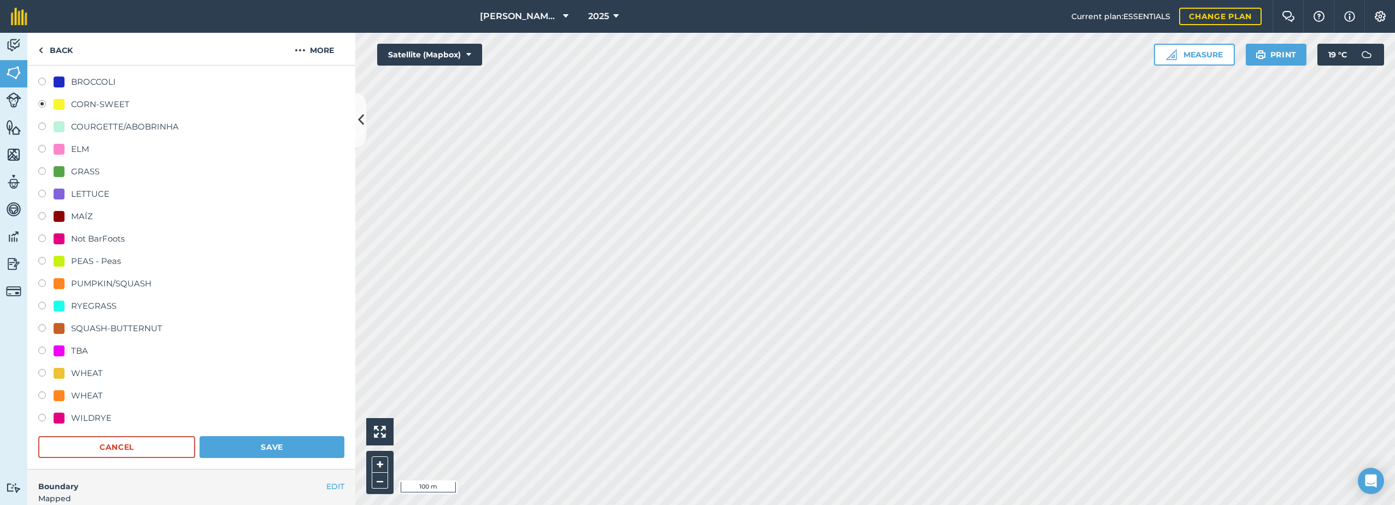
click at [81, 353] on div "TBA" at bounding box center [79, 350] width 17 height 13
radio input "true"
radio input "false"
click at [273, 443] on button "Save" at bounding box center [272, 447] width 145 height 22
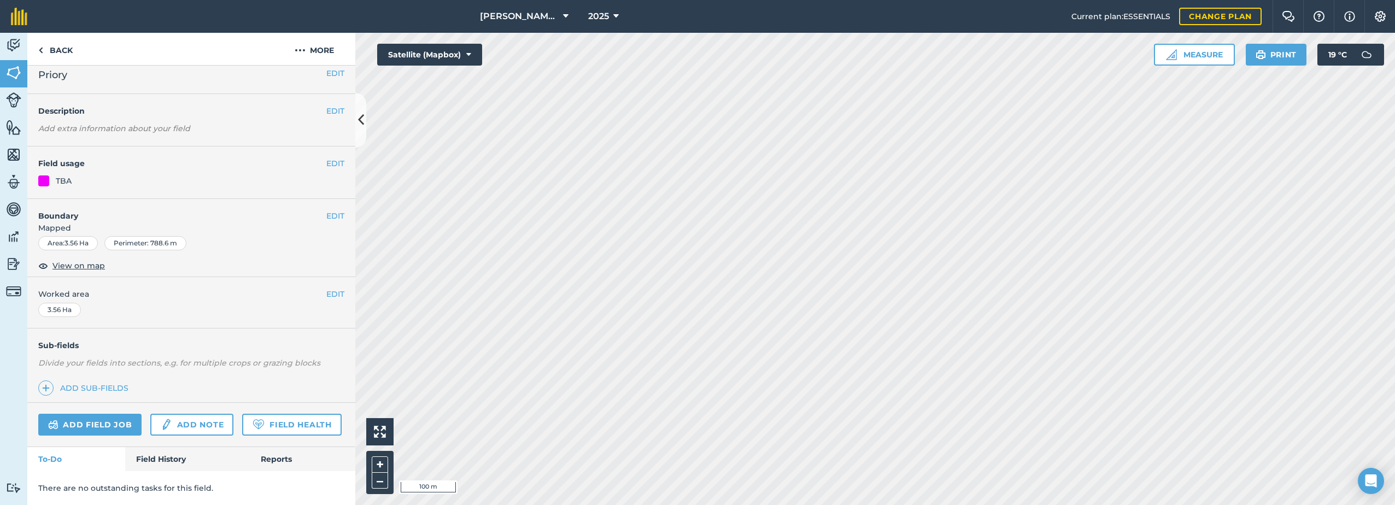
scroll to position [40, 0]
click at [332, 157] on button "EDIT" at bounding box center [335, 163] width 18 height 12
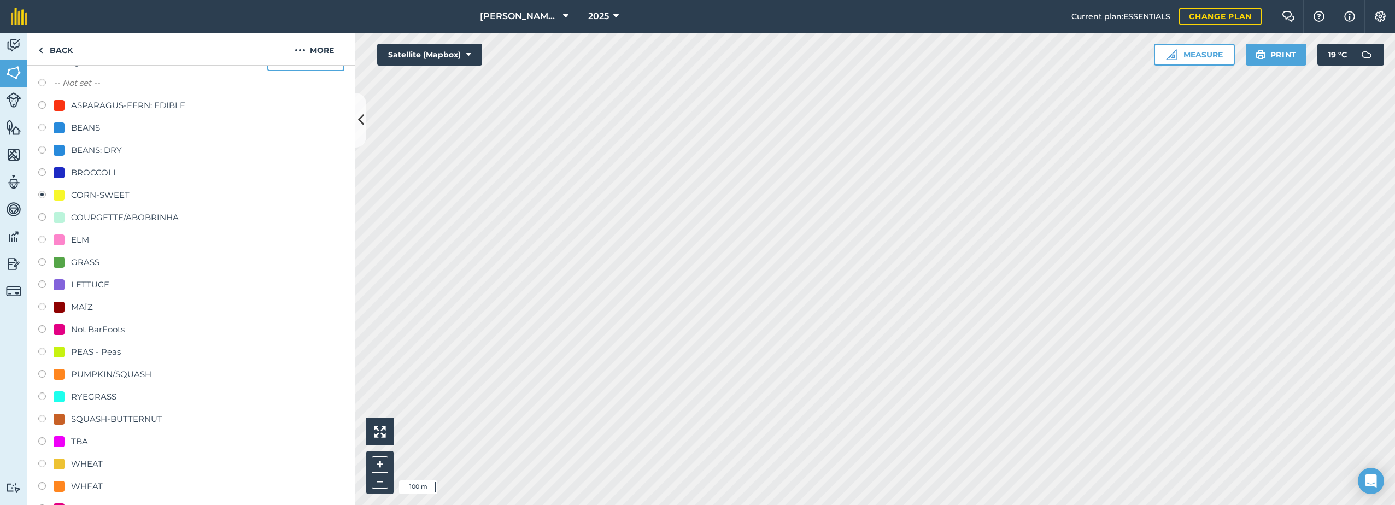
scroll to position [149, 0]
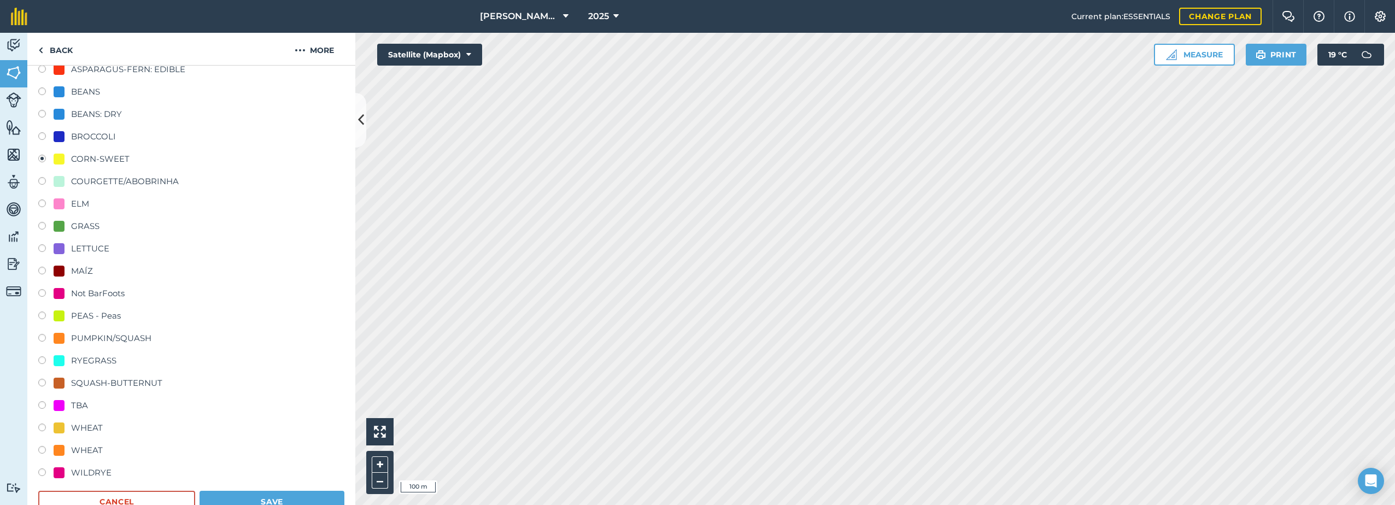
click at [77, 406] on div "TBA" at bounding box center [79, 405] width 17 height 13
radio input "true"
radio input "false"
click at [247, 496] on button "Save" at bounding box center [272, 502] width 145 height 22
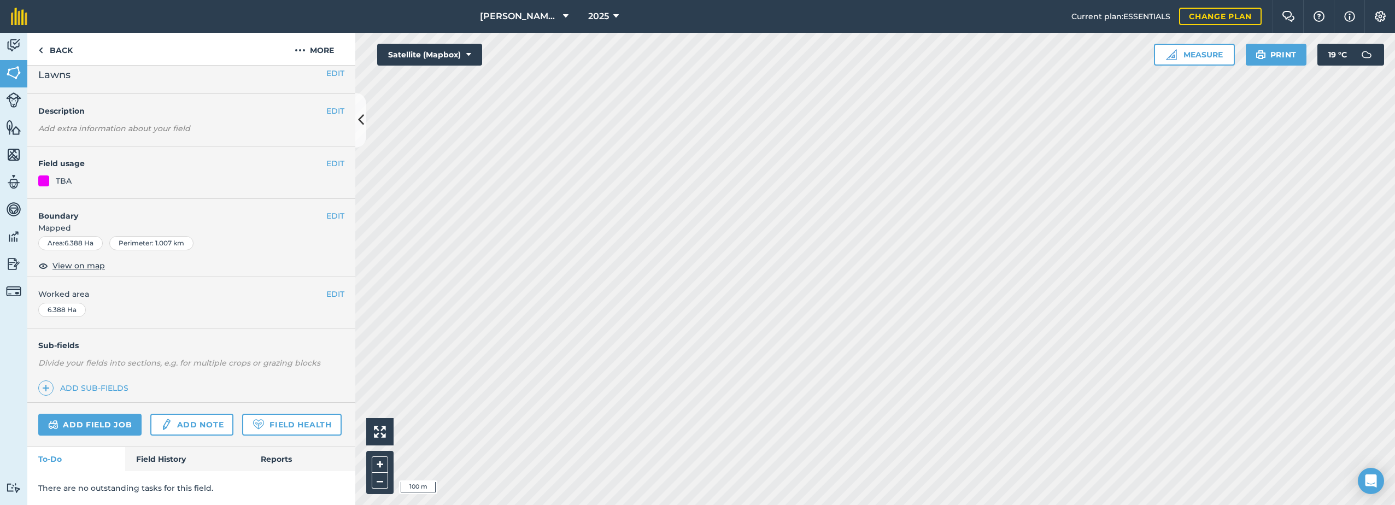
scroll to position [40, 0]
click at [331, 157] on button "EDIT" at bounding box center [335, 163] width 18 height 12
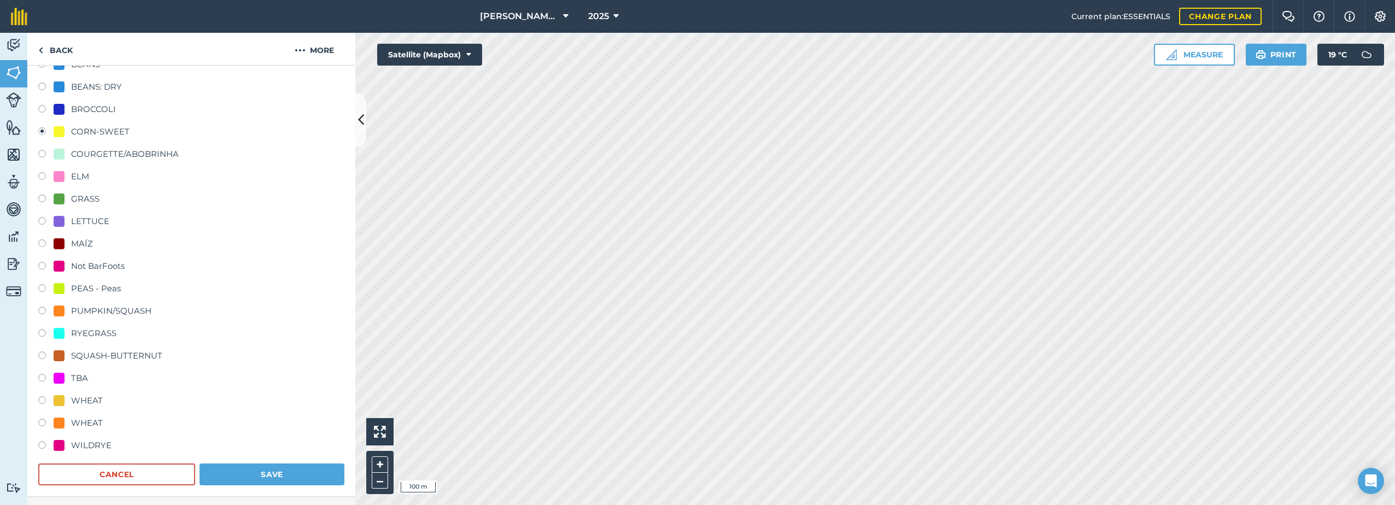
scroll to position [204, 0]
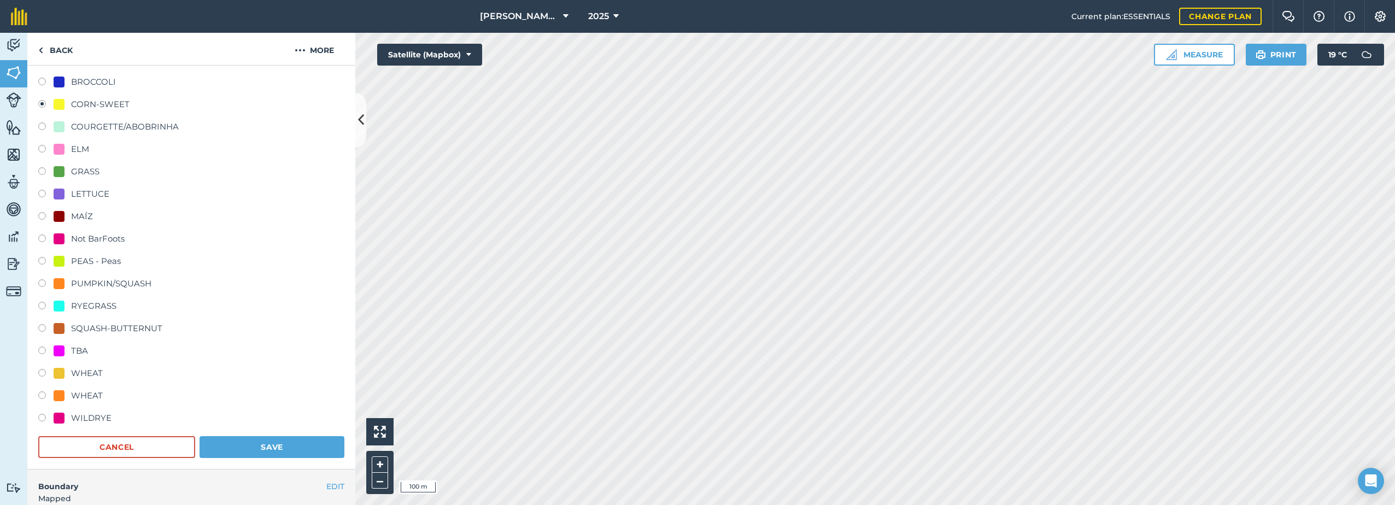
click at [65, 353] on div "TBA" at bounding box center [71, 350] width 34 height 13
radio input "true"
radio input "false"
click at [264, 444] on button "Save" at bounding box center [272, 447] width 145 height 22
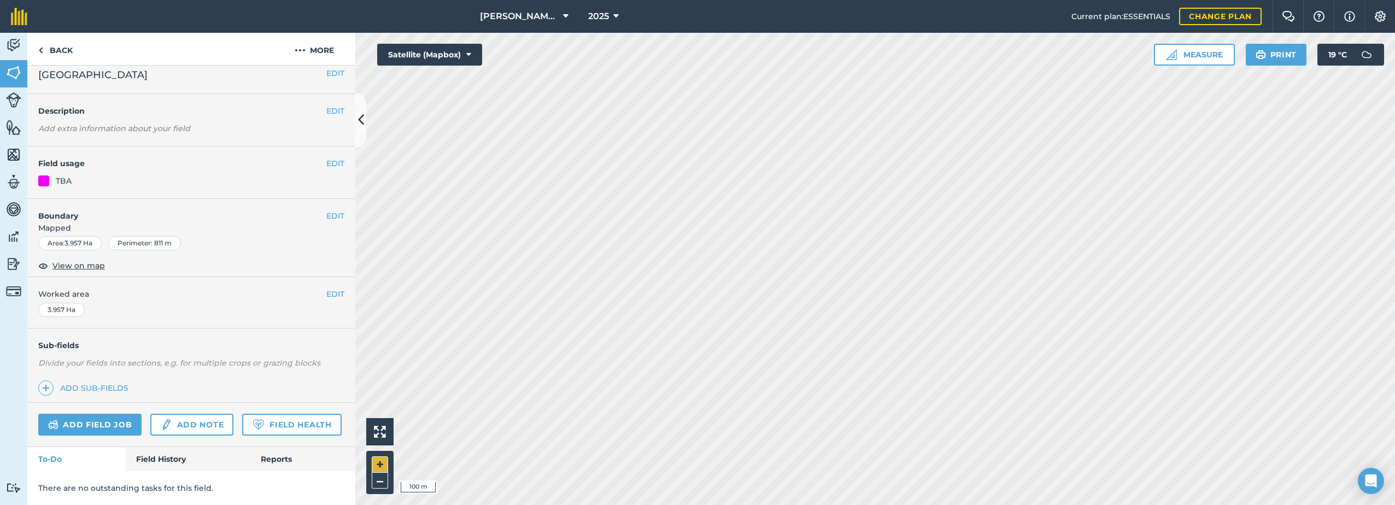
scroll to position [40, 0]
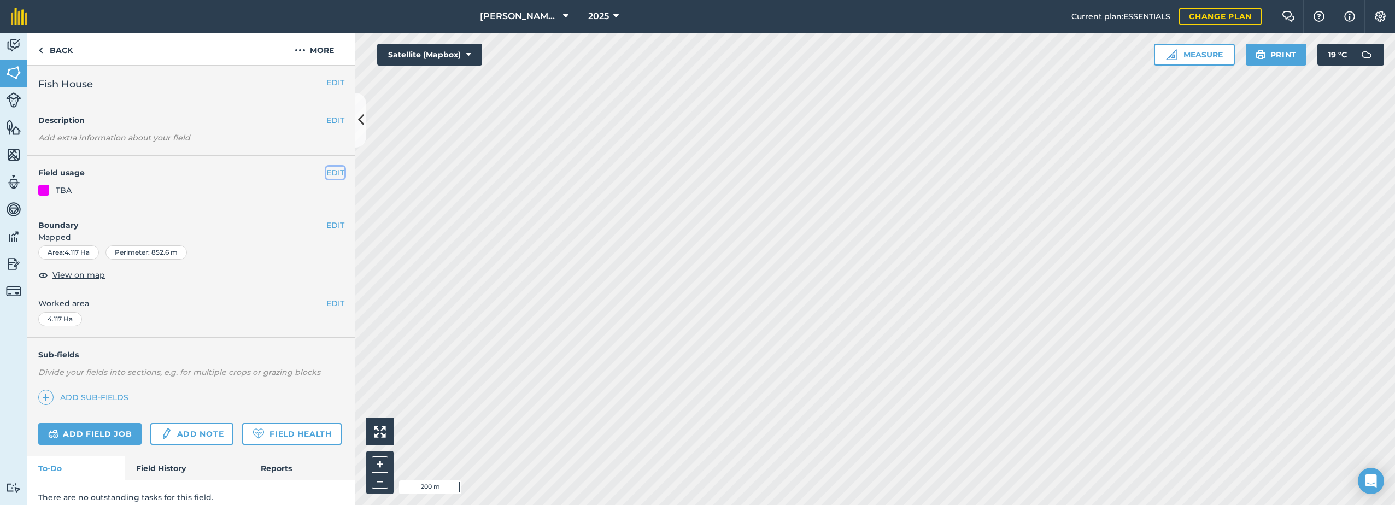
click at [329, 173] on button "EDIT" at bounding box center [335, 173] width 18 height 12
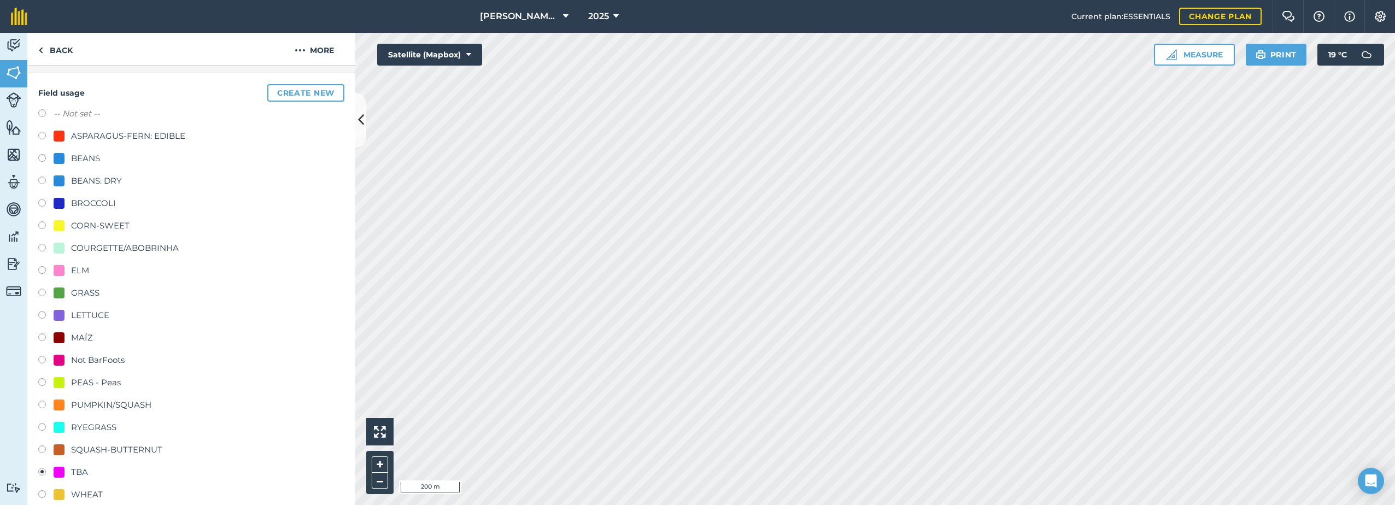
scroll to position [109, 0]
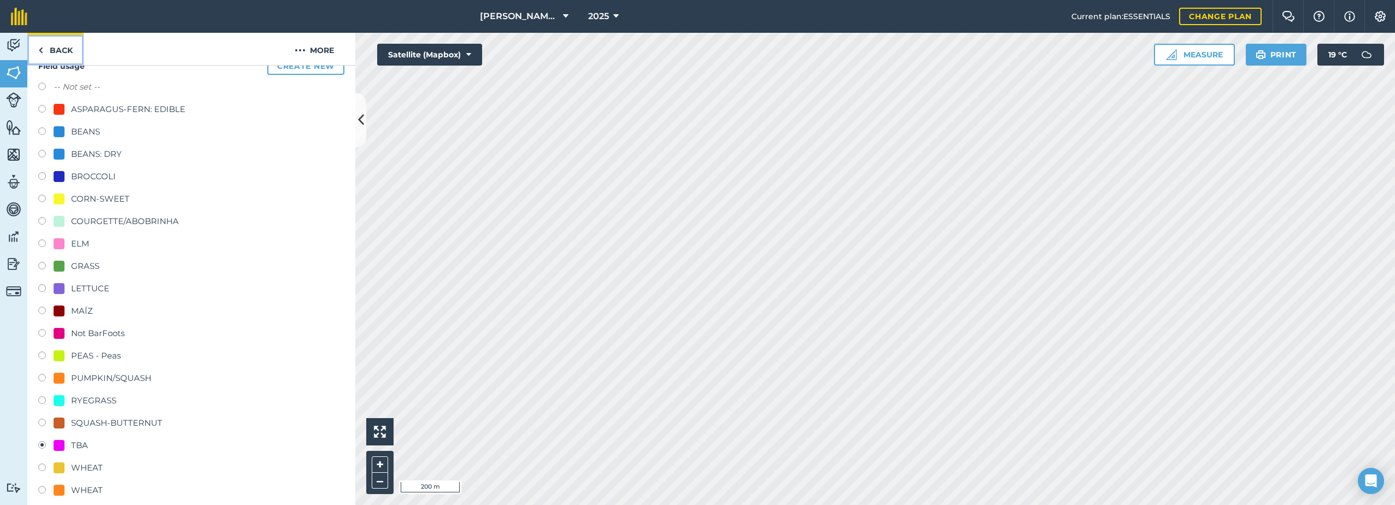
click at [50, 52] on link "Back" at bounding box center [55, 49] width 56 height 32
